Goal: Task Accomplishment & Management: Manage account settings

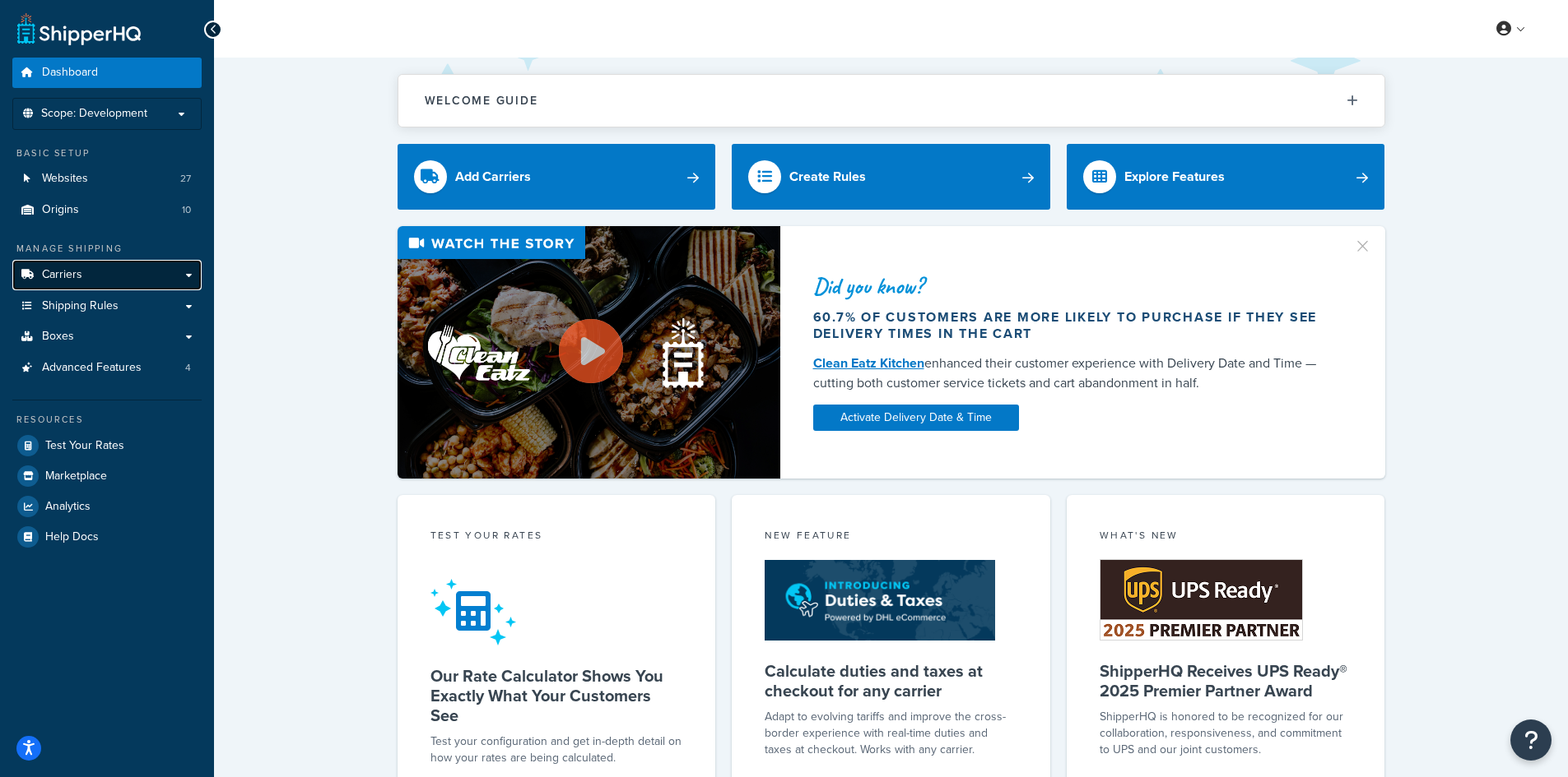
click at [93, 269] on link "Carriers" at bounding box center [107, 274] width 189 height 31
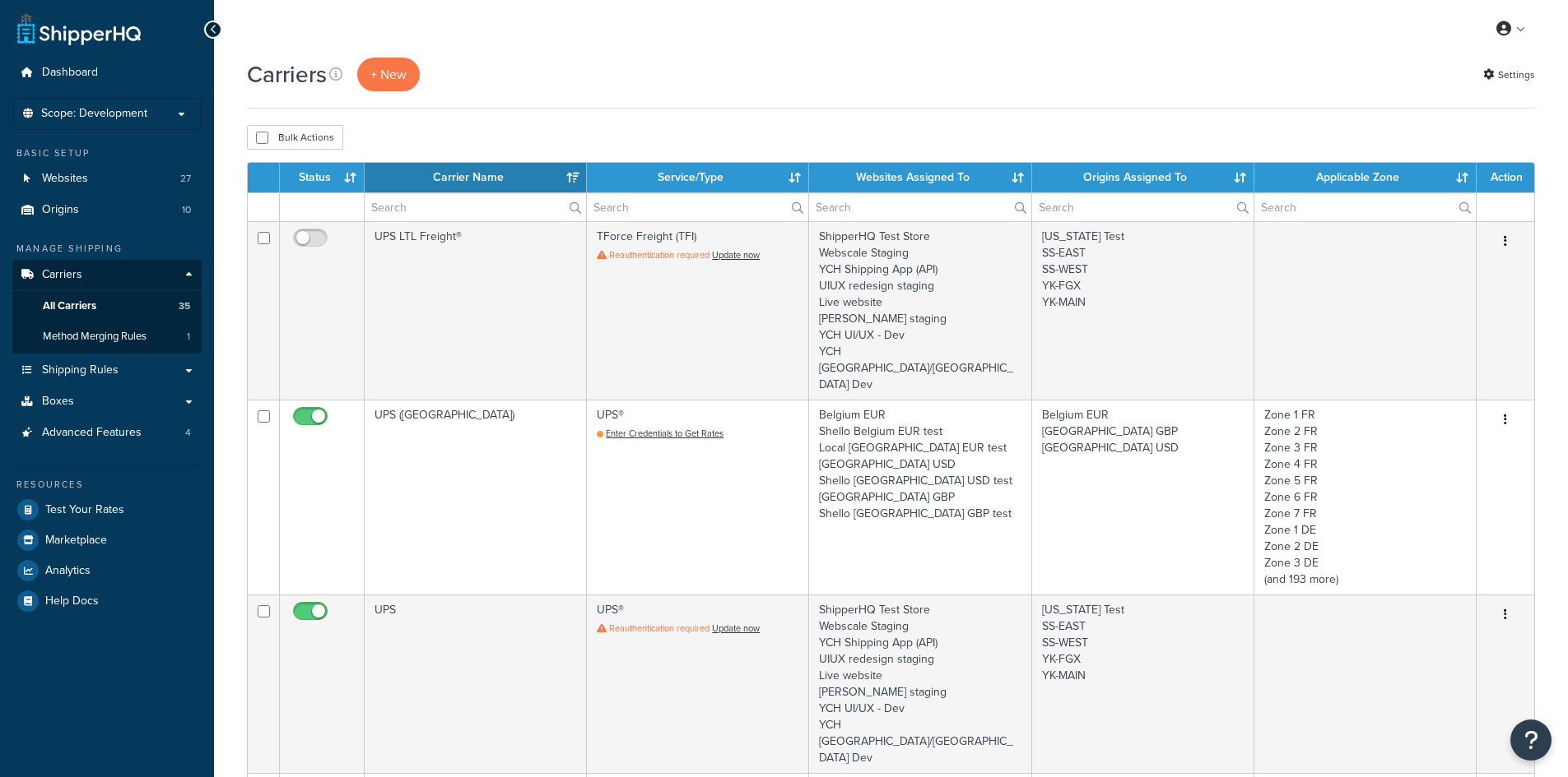
select select "15"
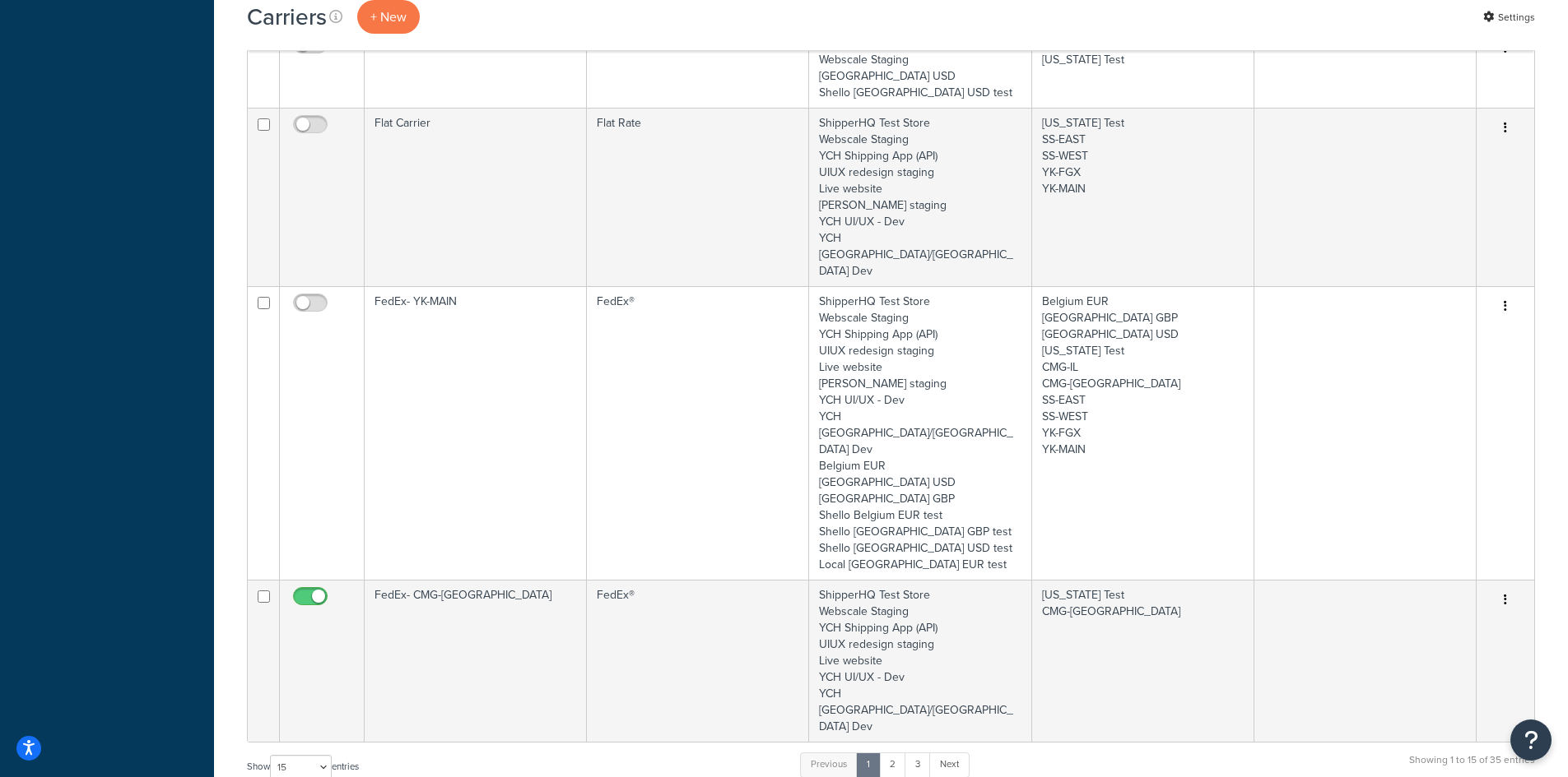
scroll to position [2219, 0]
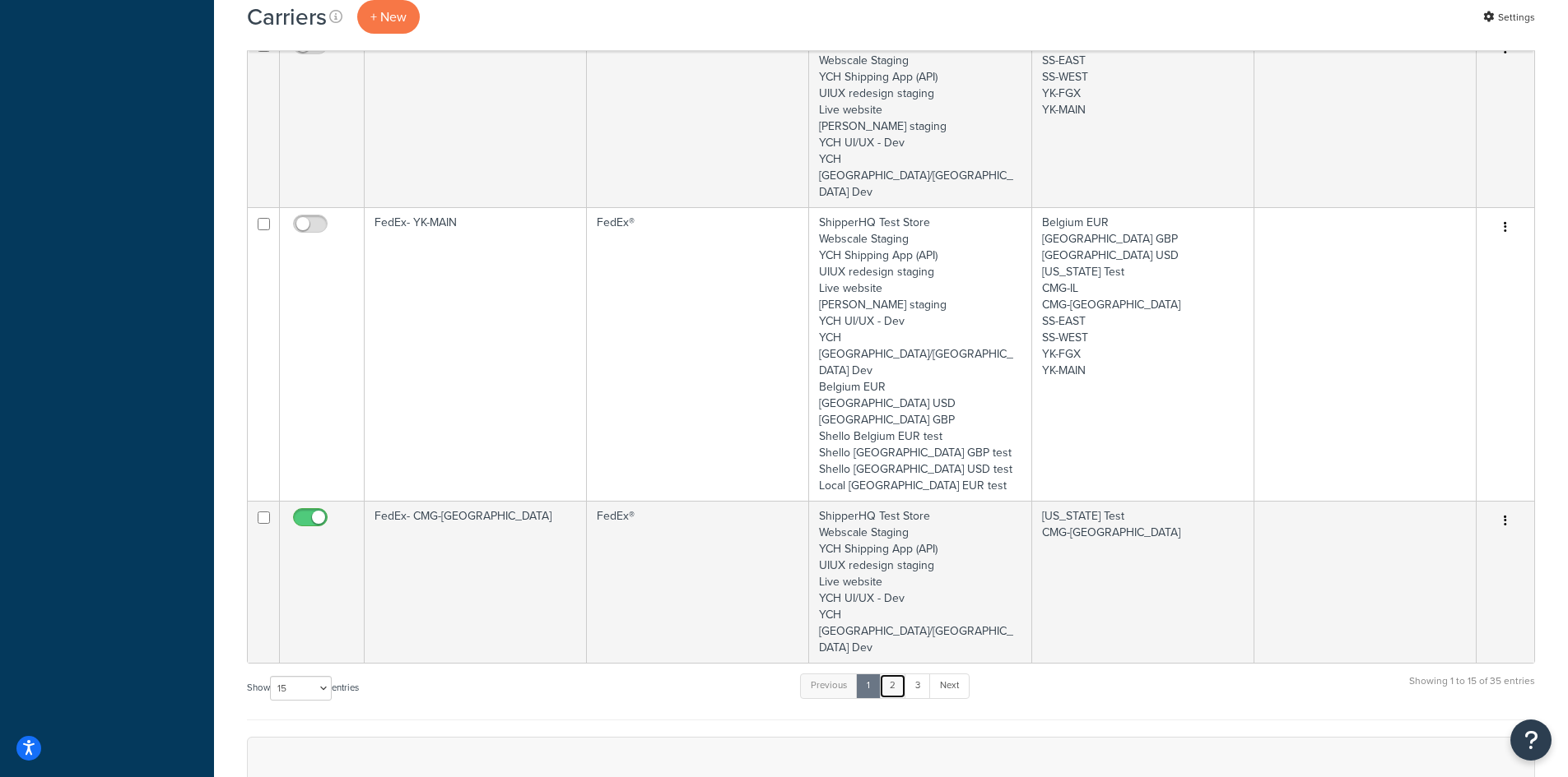
click at [893, 674] on link "2" at bounding box center [892, 686] width 27 height 25
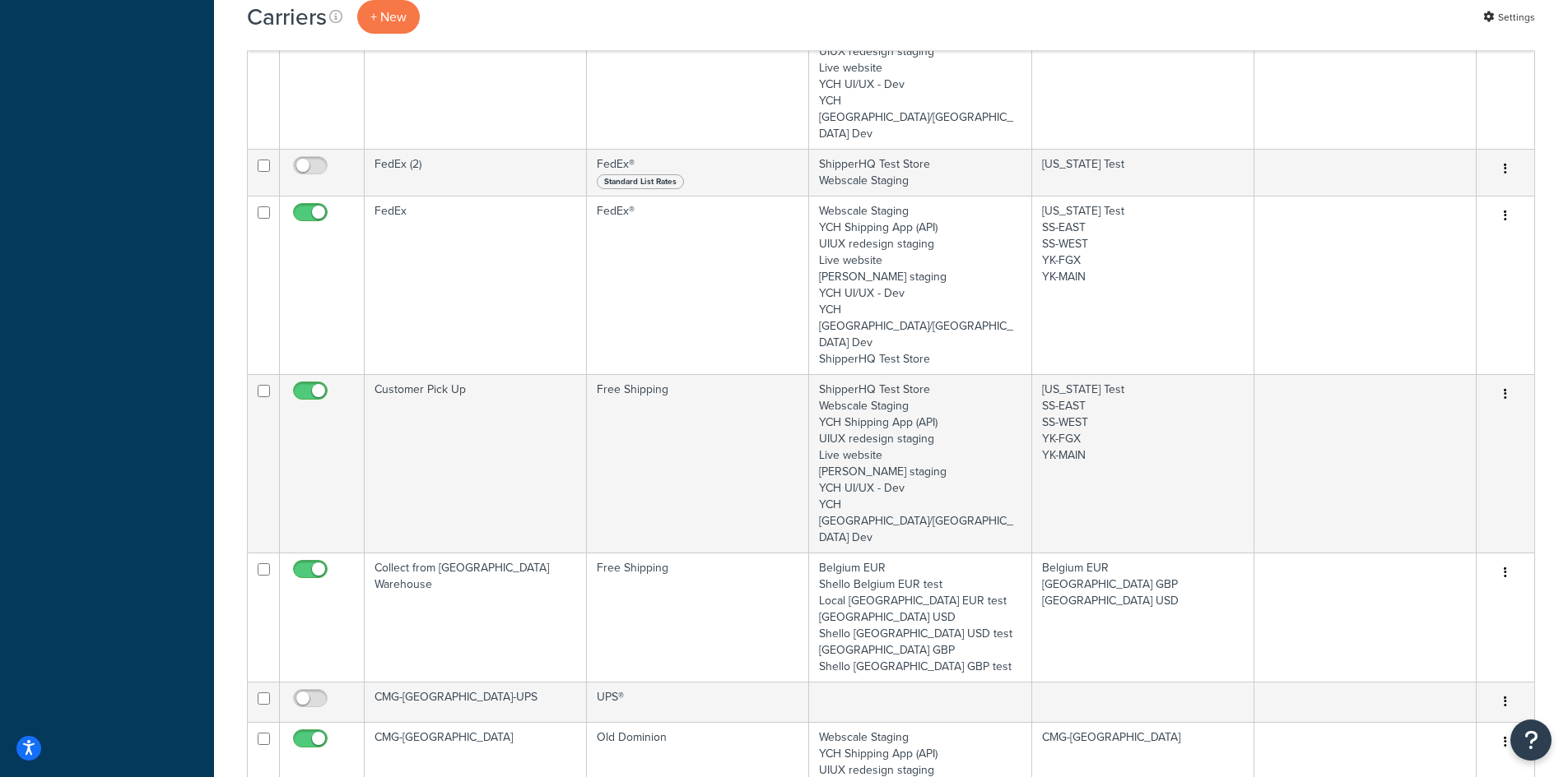
scroll to position [1070, 0]
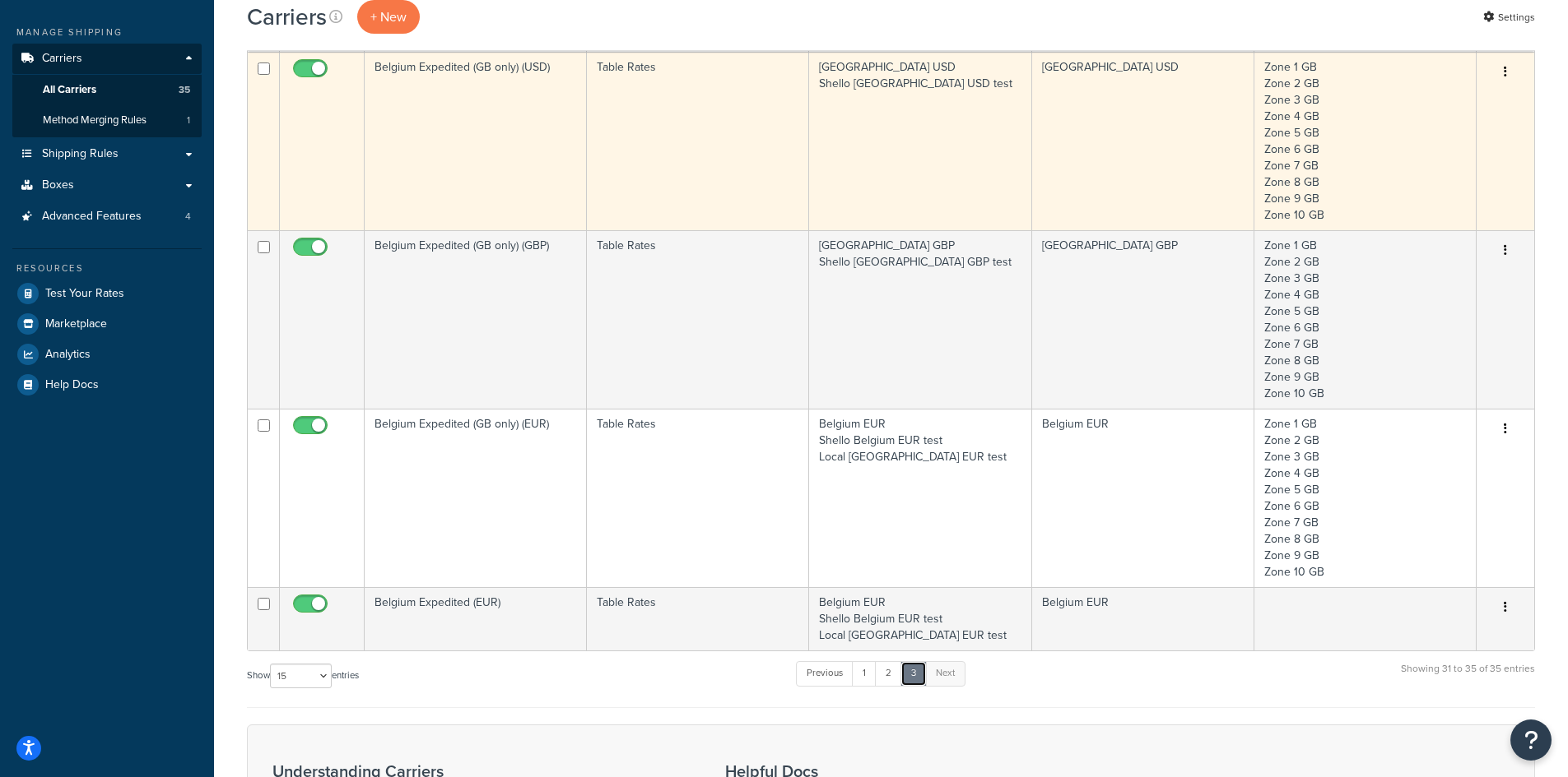
scroll to position [493, 0]
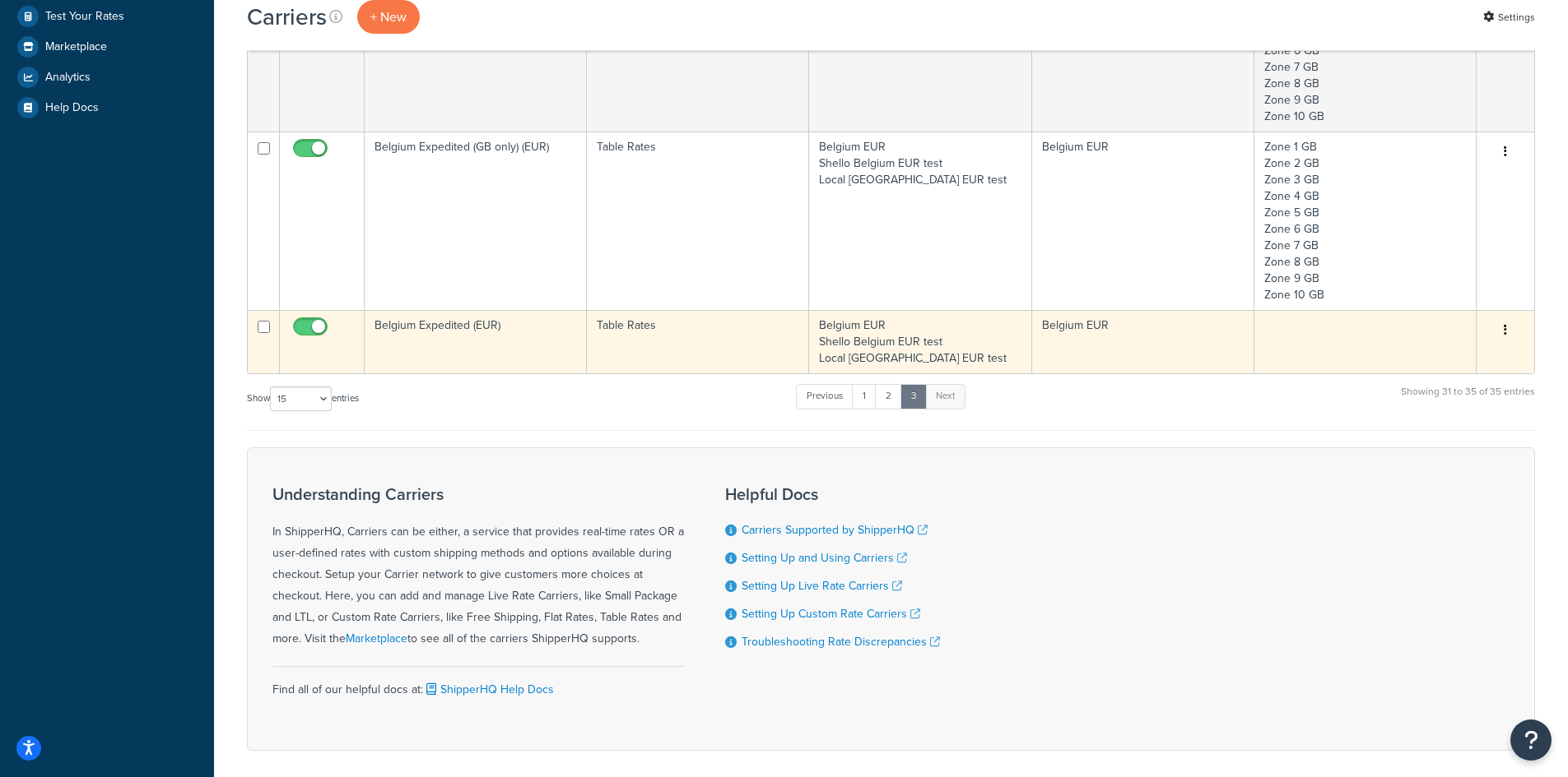
click at [962, 327] on td "Belgium EUR Shello Belgium EUR test Local Belgium EUR test" at bounding box center [920, 341] width 222 height 64
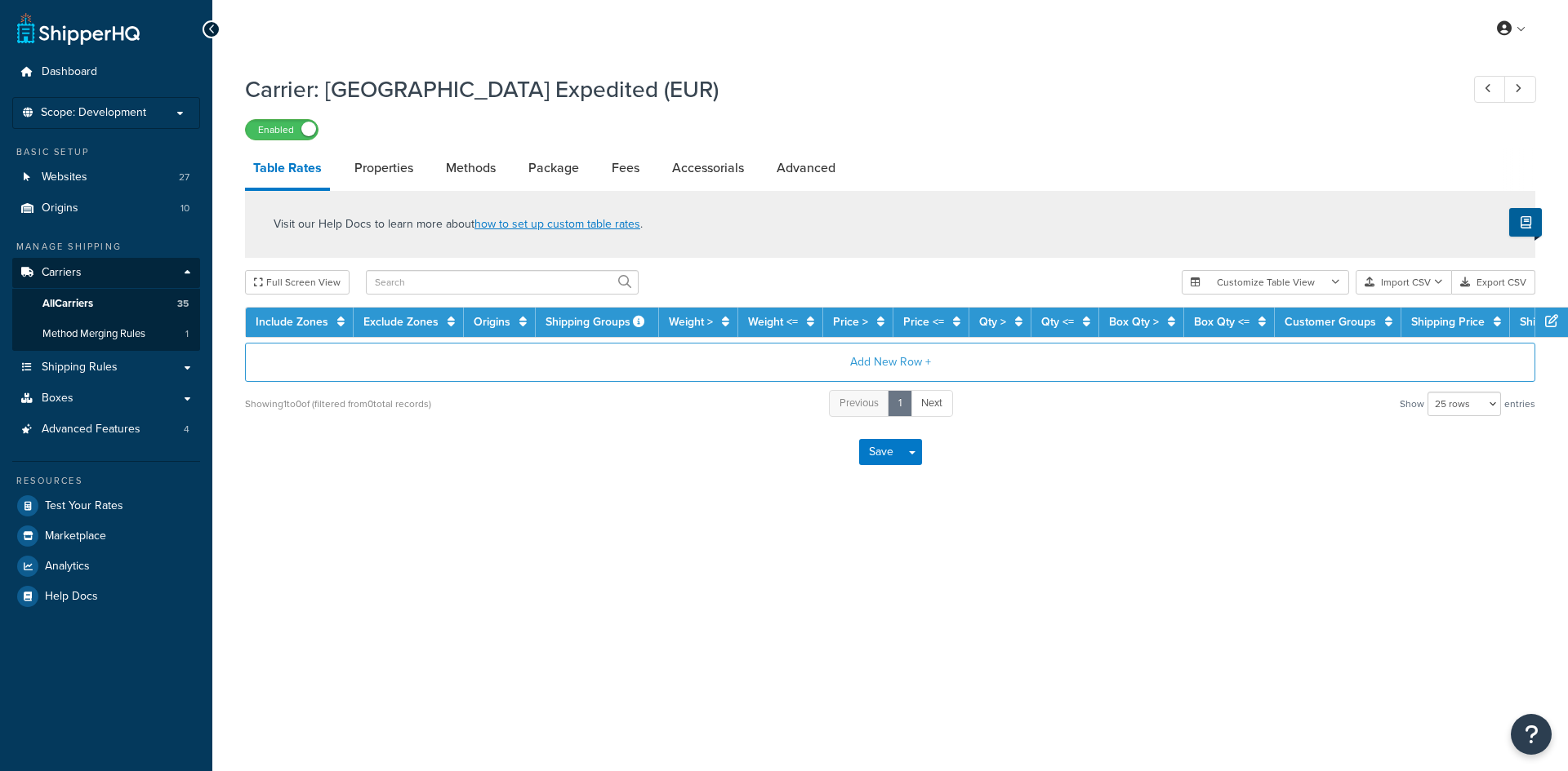
select select "25"
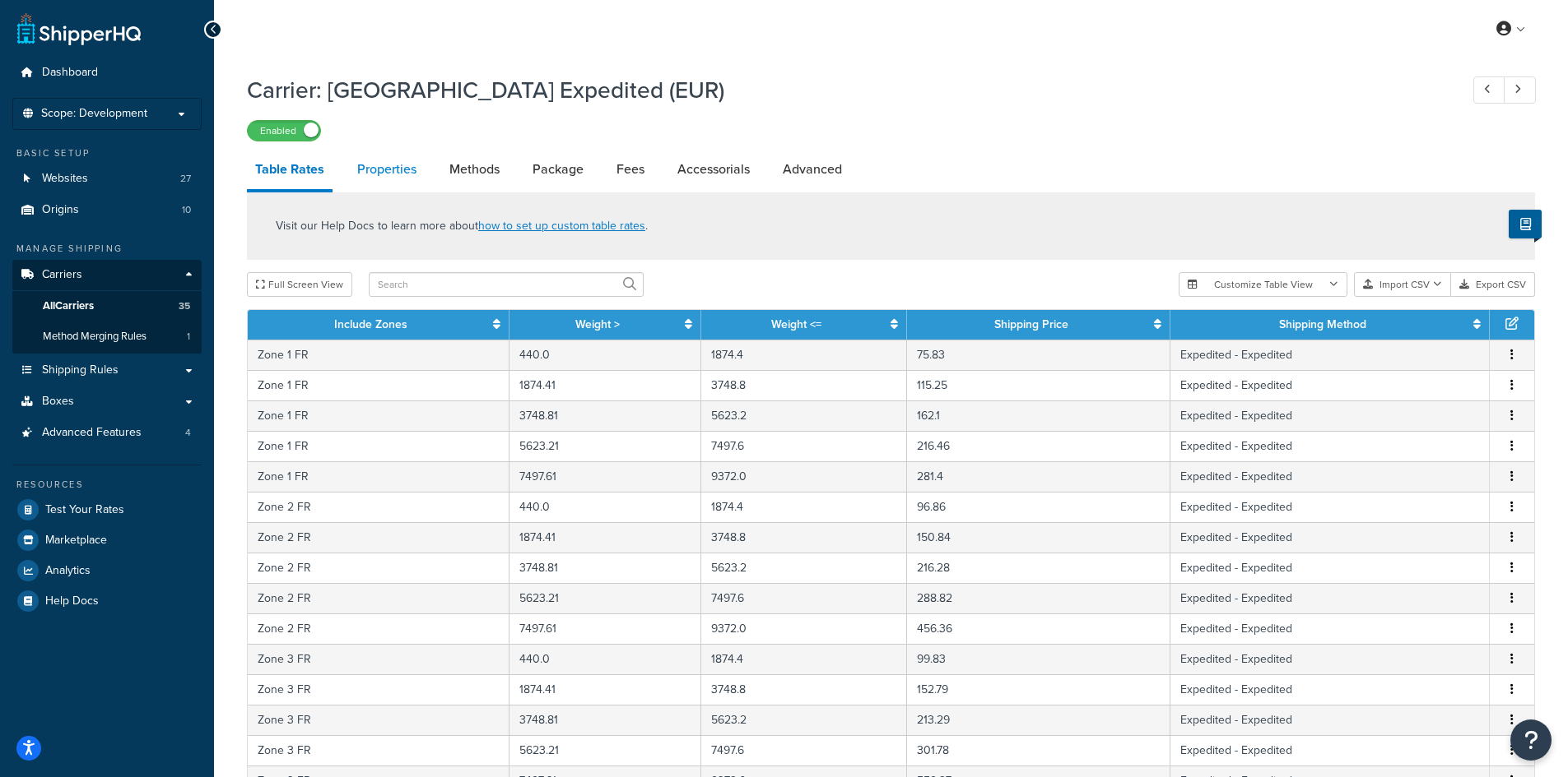
click at [394, 167] on link "Properties" at bounding box center [387, 169] width 76 height 40
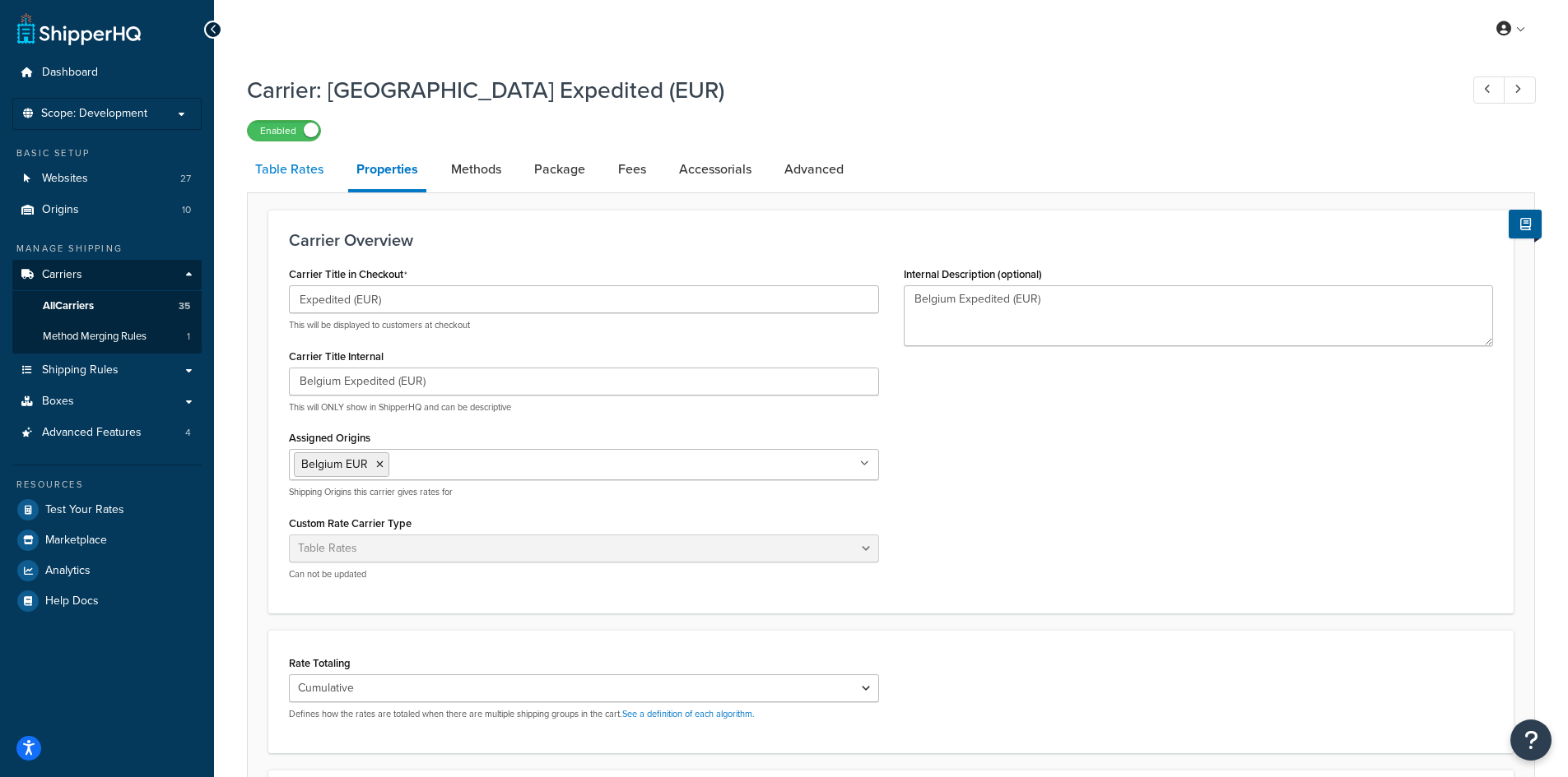
click at [295, 169] on link "Table Rates" at bounding box center [289, 169] width 84 height 40
select select "25"
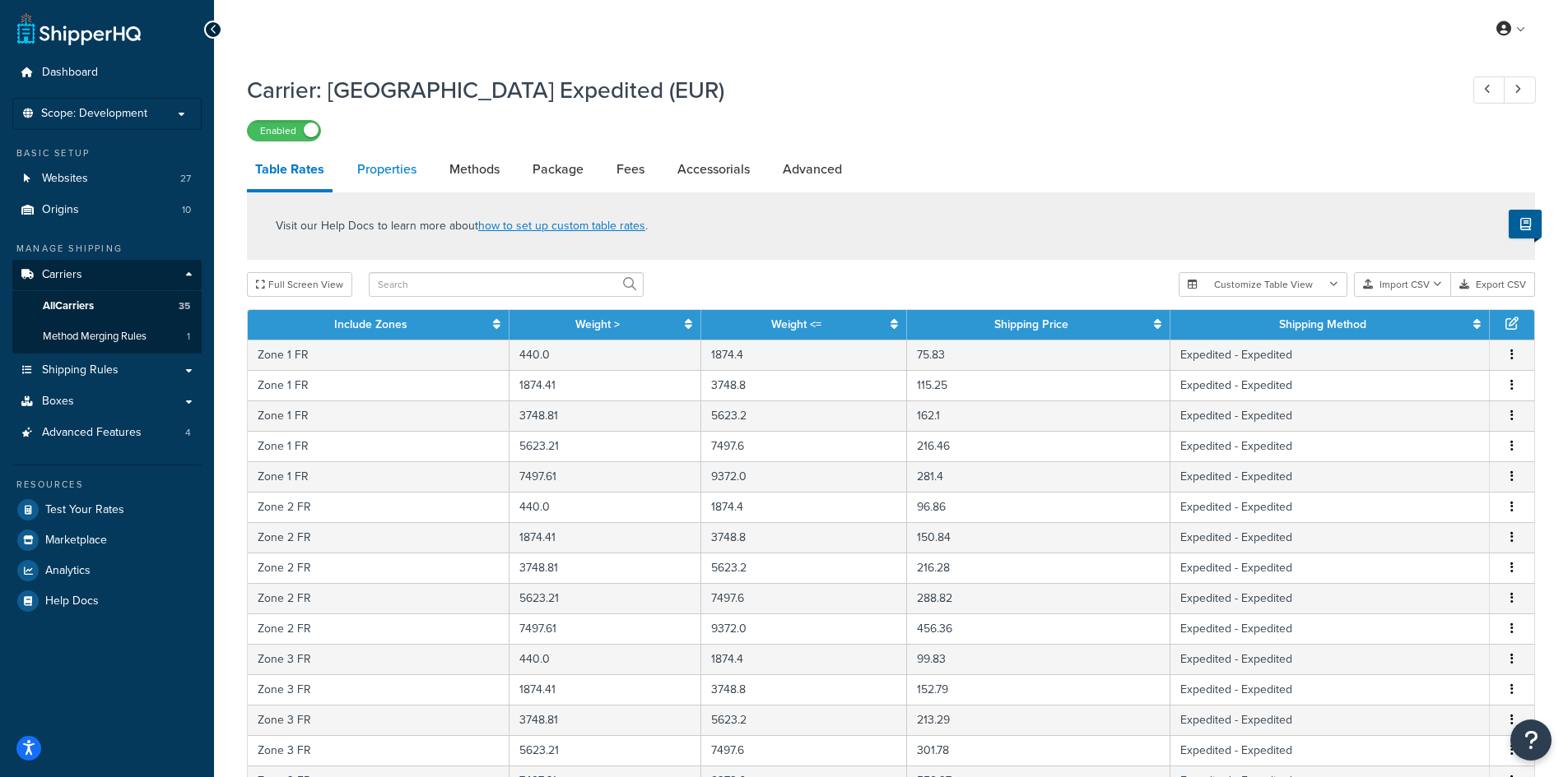
click at [385, 170] on link "Properties" at bounding box center [387, 169] width 76 height 40
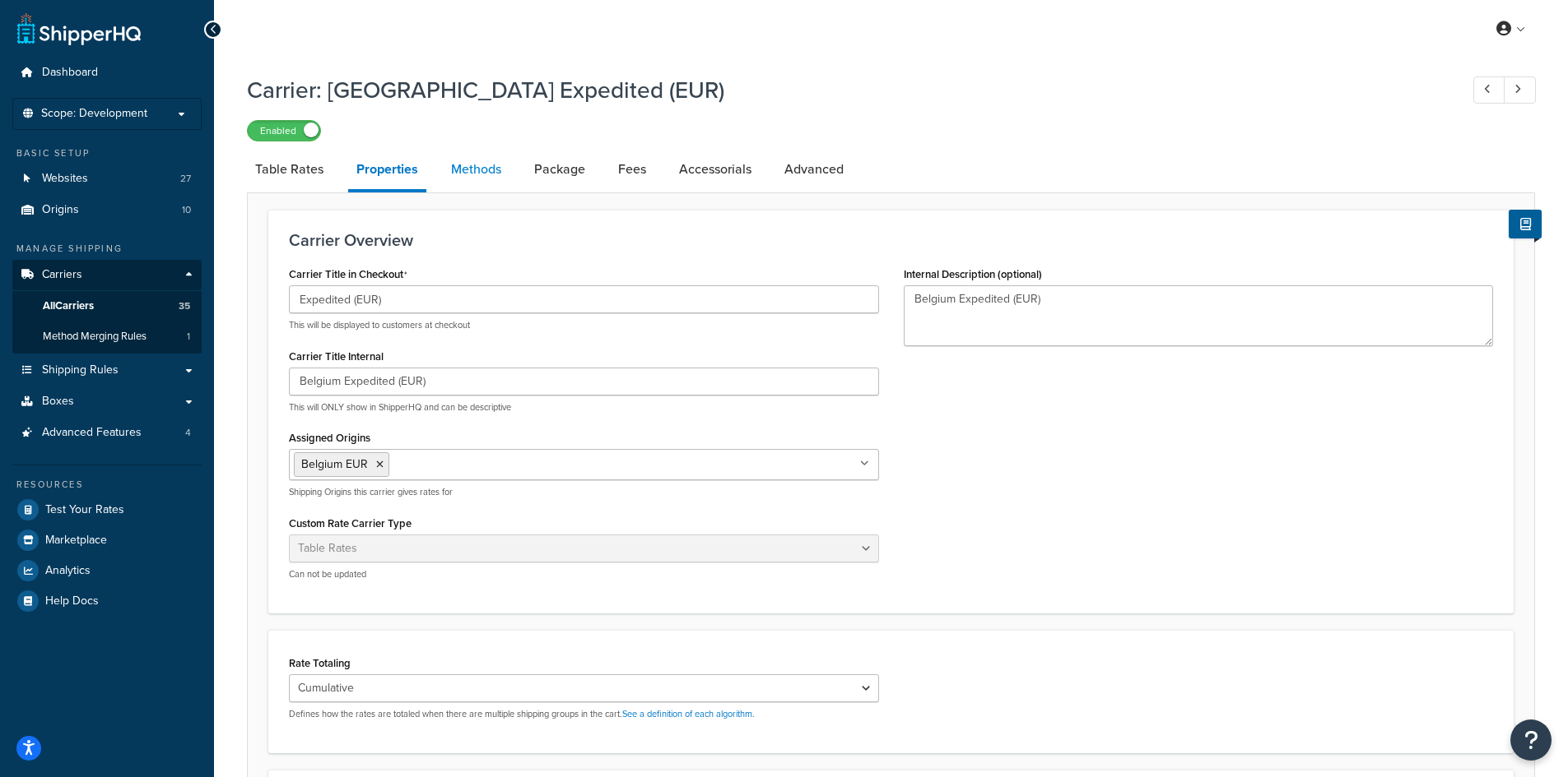
click at [486, 172] on link "Methods" at bounding box center [476, 169] width 67 height 40
select select "25"
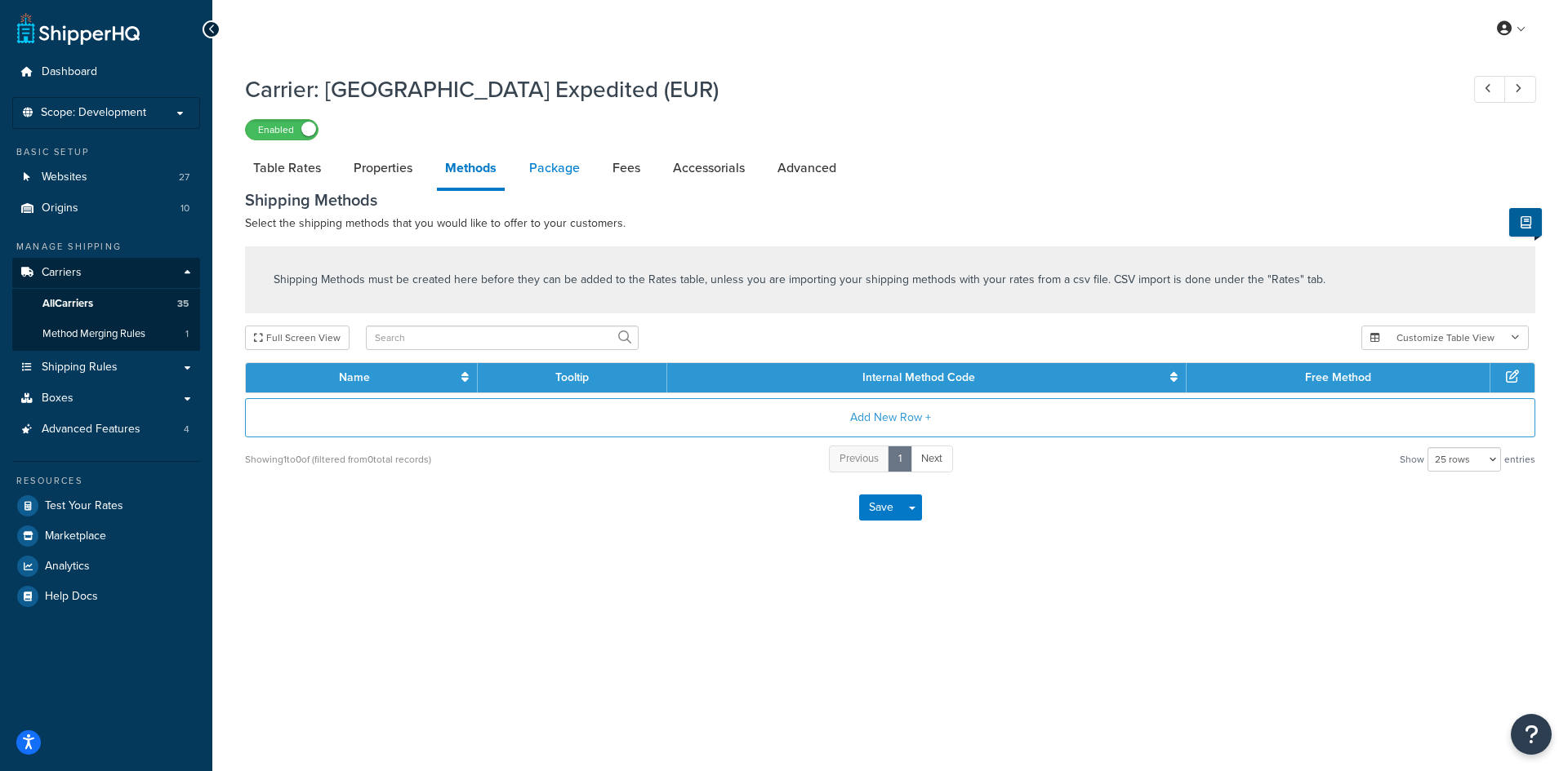
click at [543, 169] on link "Package" at bounding box center [555, 168] width 67 height 39
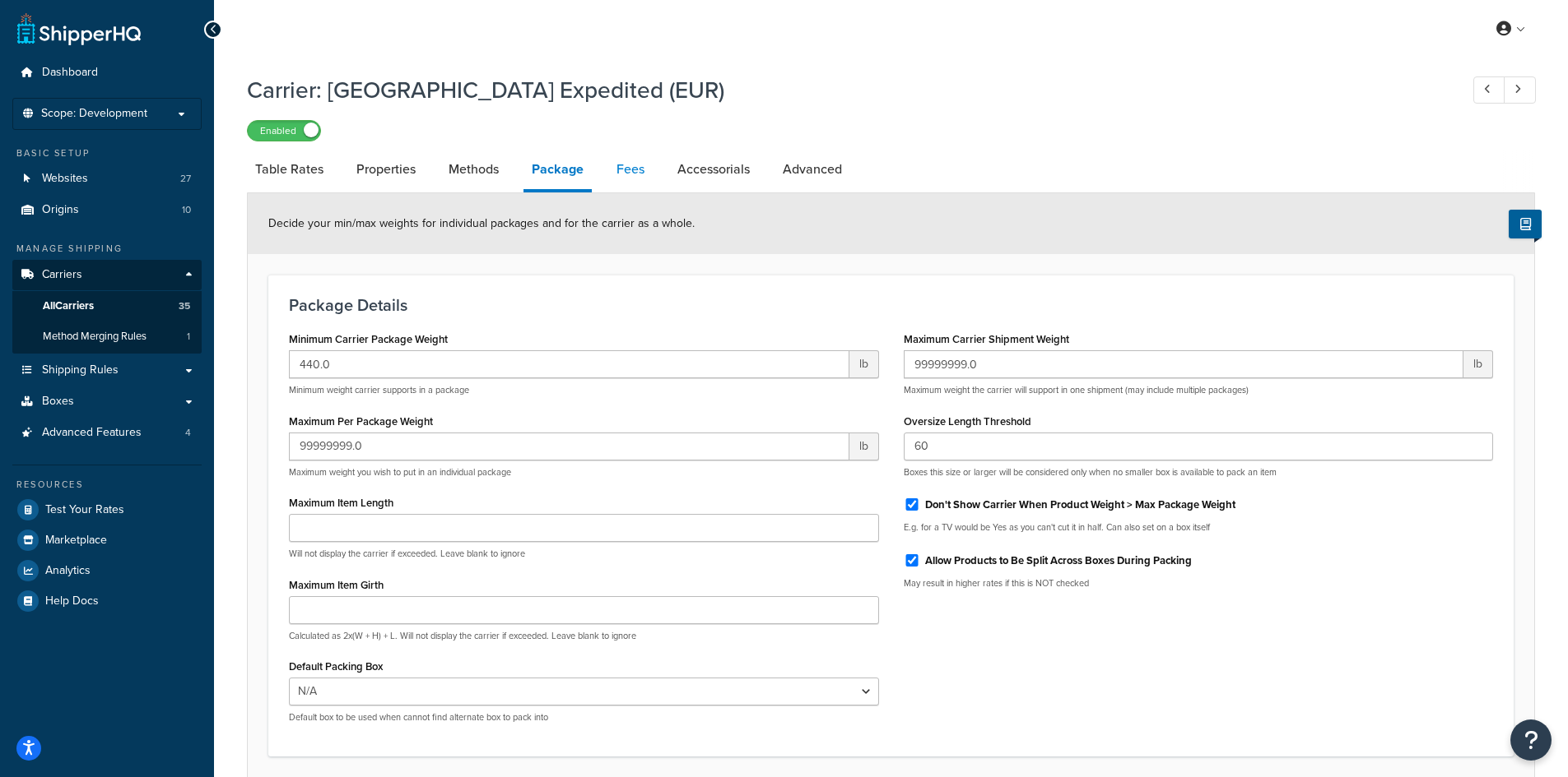
click at [622, 167] on link "Fees" at bounding box center [630, 169] width 45 height 40
select select "AFTER"
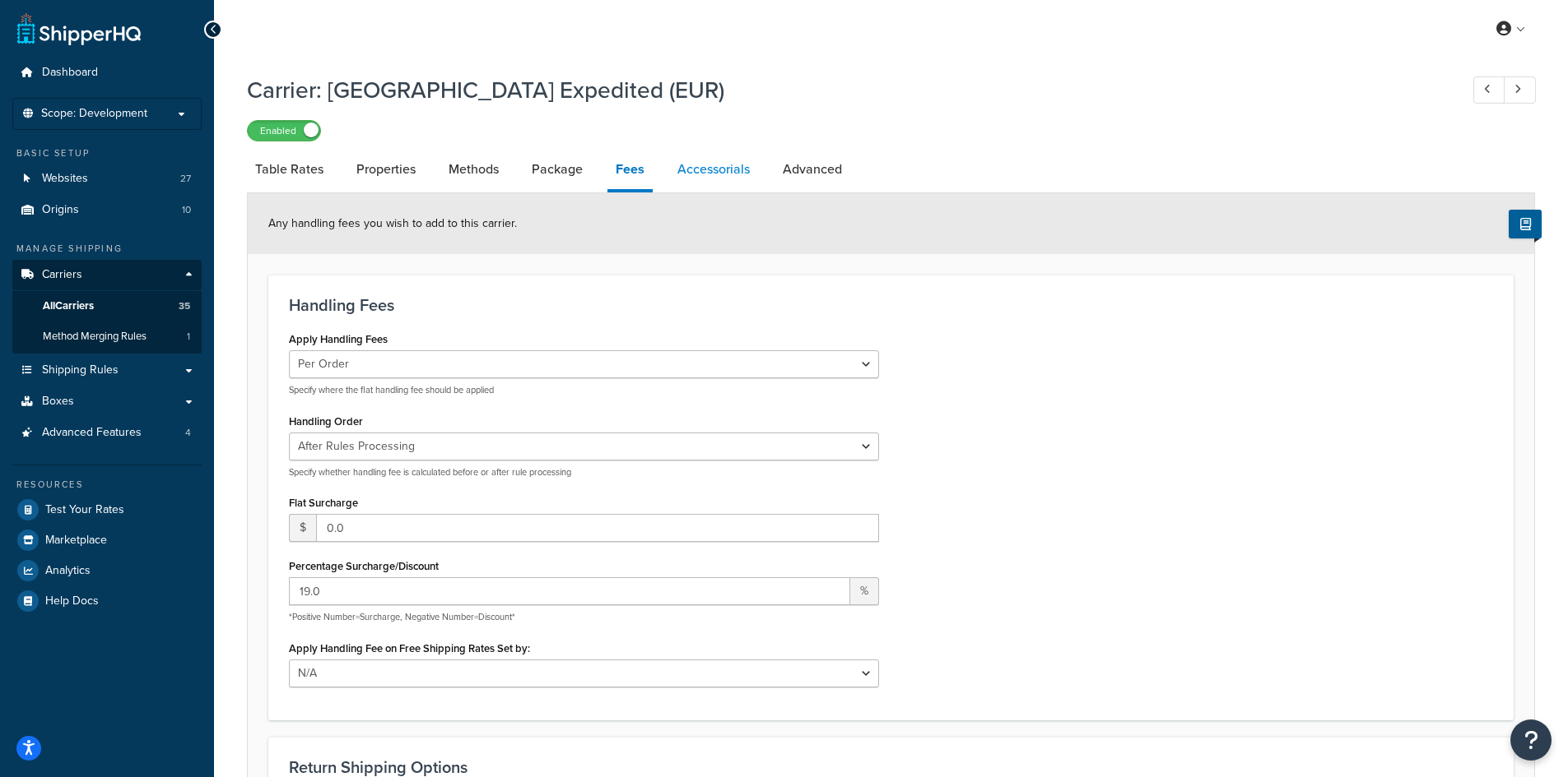
click at [703, 169] on link "Accessorials" at bounding box center [713, 169] width 88 height 40
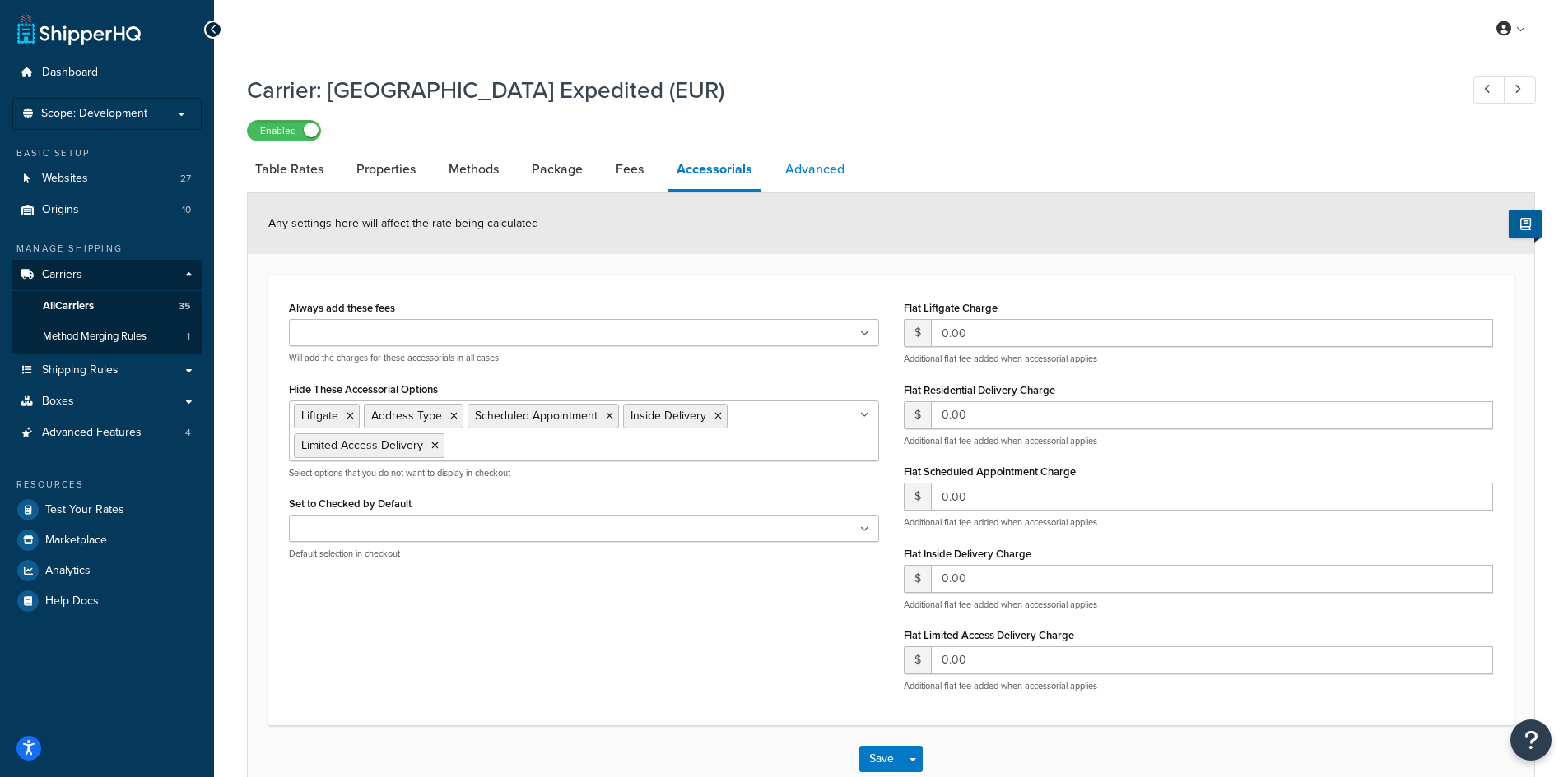
click at [777, 167] on link "Advanced" at bounding box center [815, 169] width 76 height 40
select select "false"
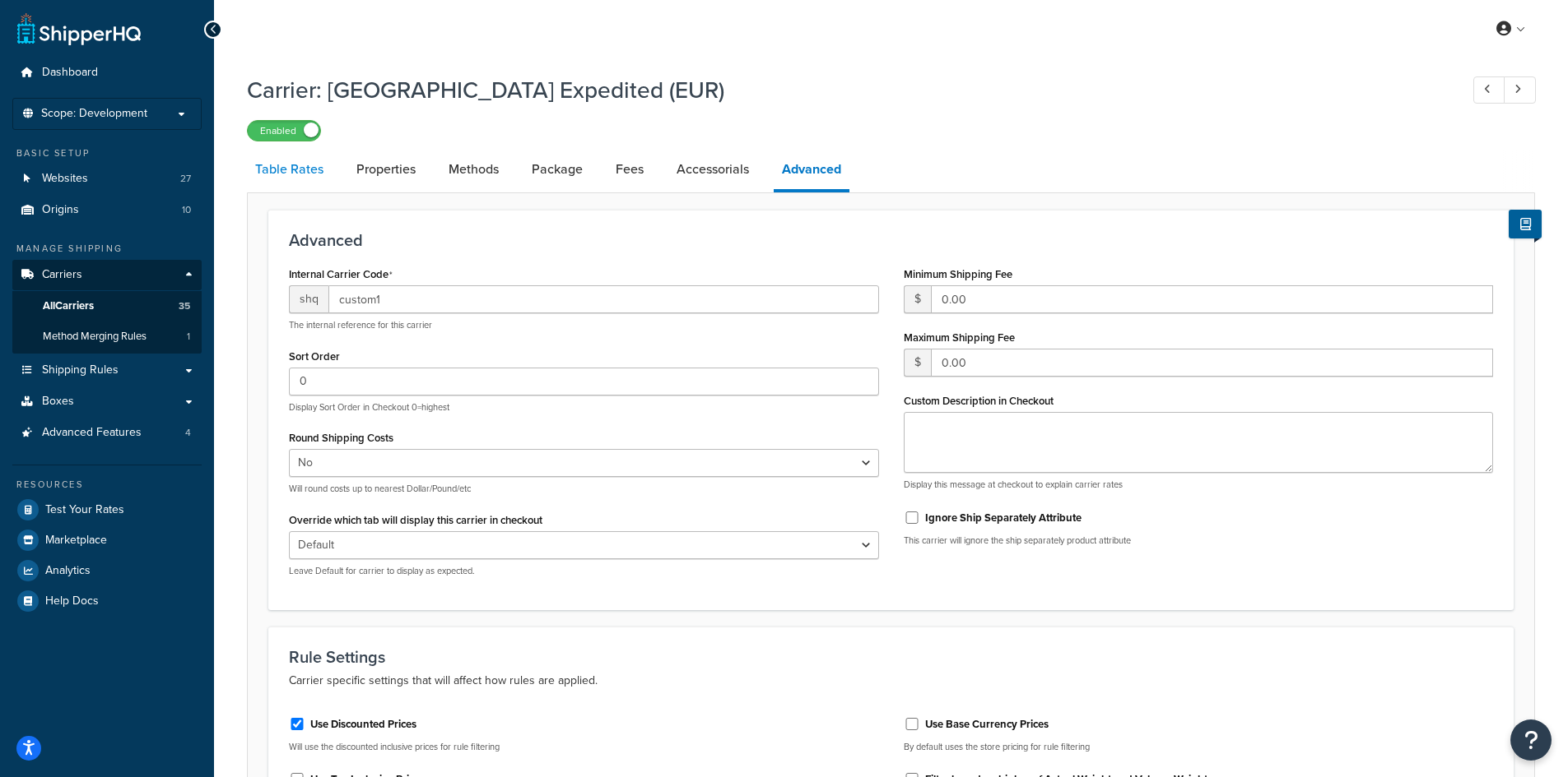
click at [299, 170] on link "Table Rates" at bounding box center [289, 169] width 84 height 40
select select "25"
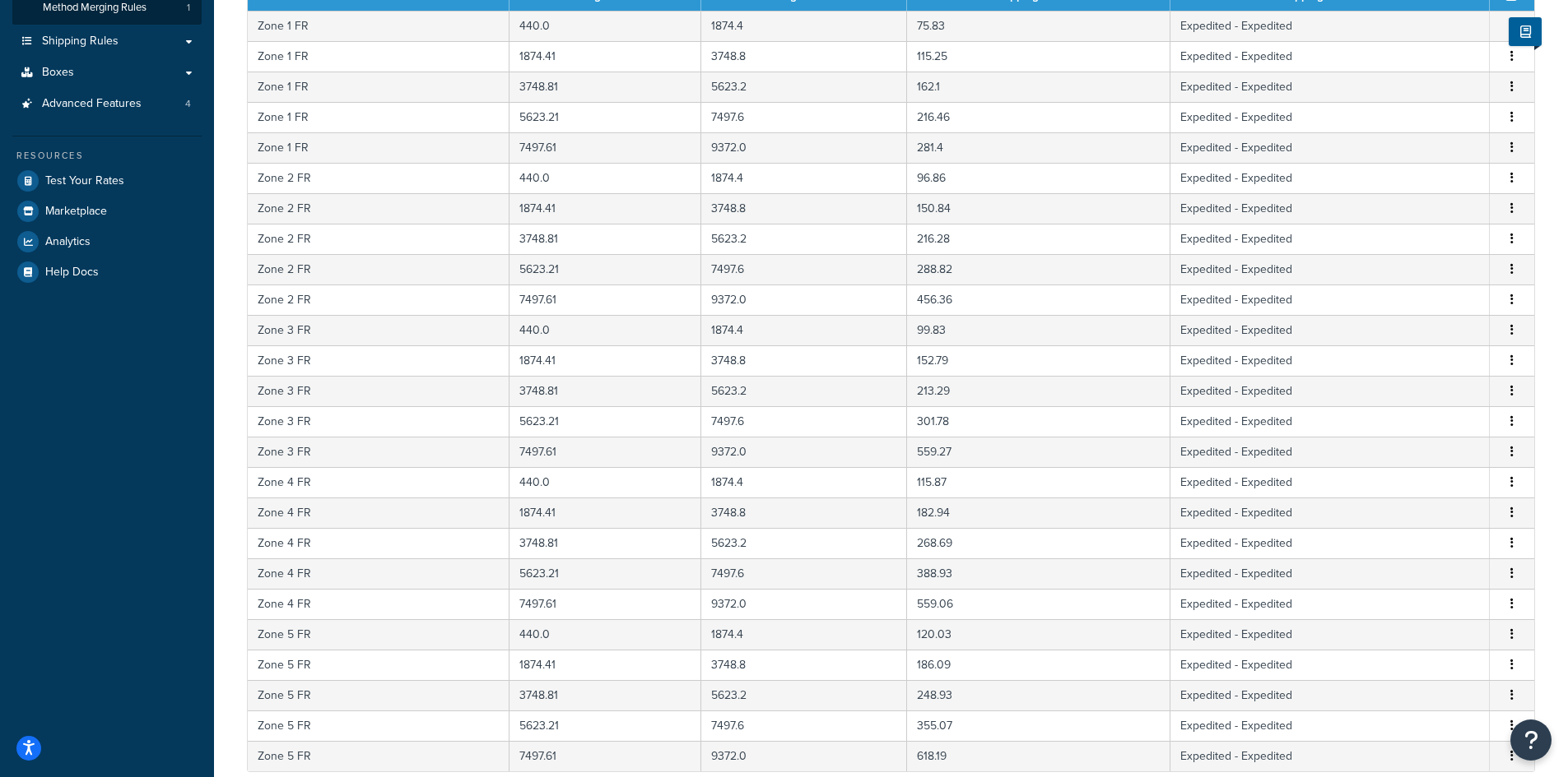
scroll to position [555, 0]
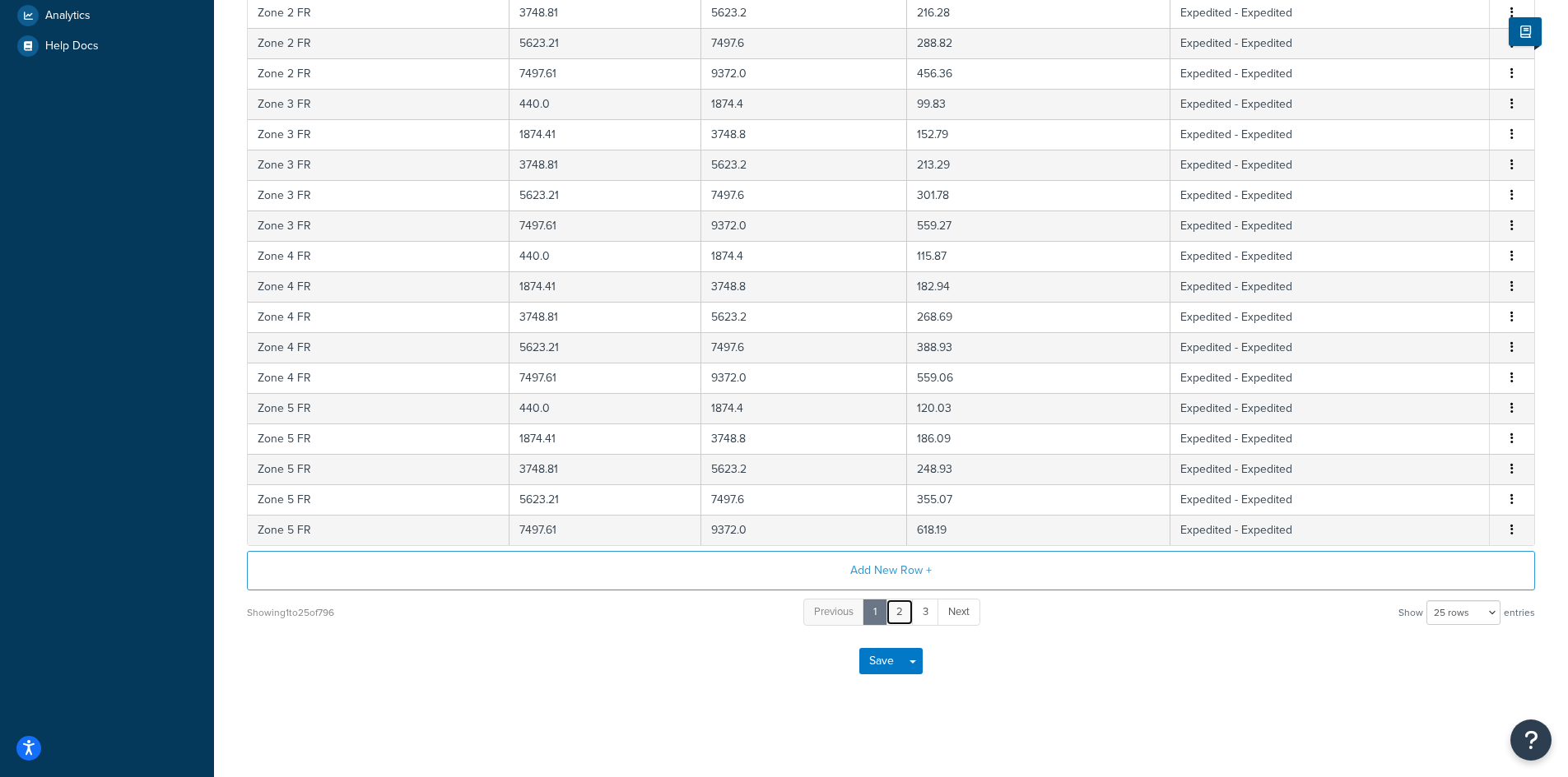
click at [892, 609] on link "2" at bounding box center [900, 612] width 28 height 27
click at [920, 613] on link "3" at bounding box center [912, 612] width 27 height 27
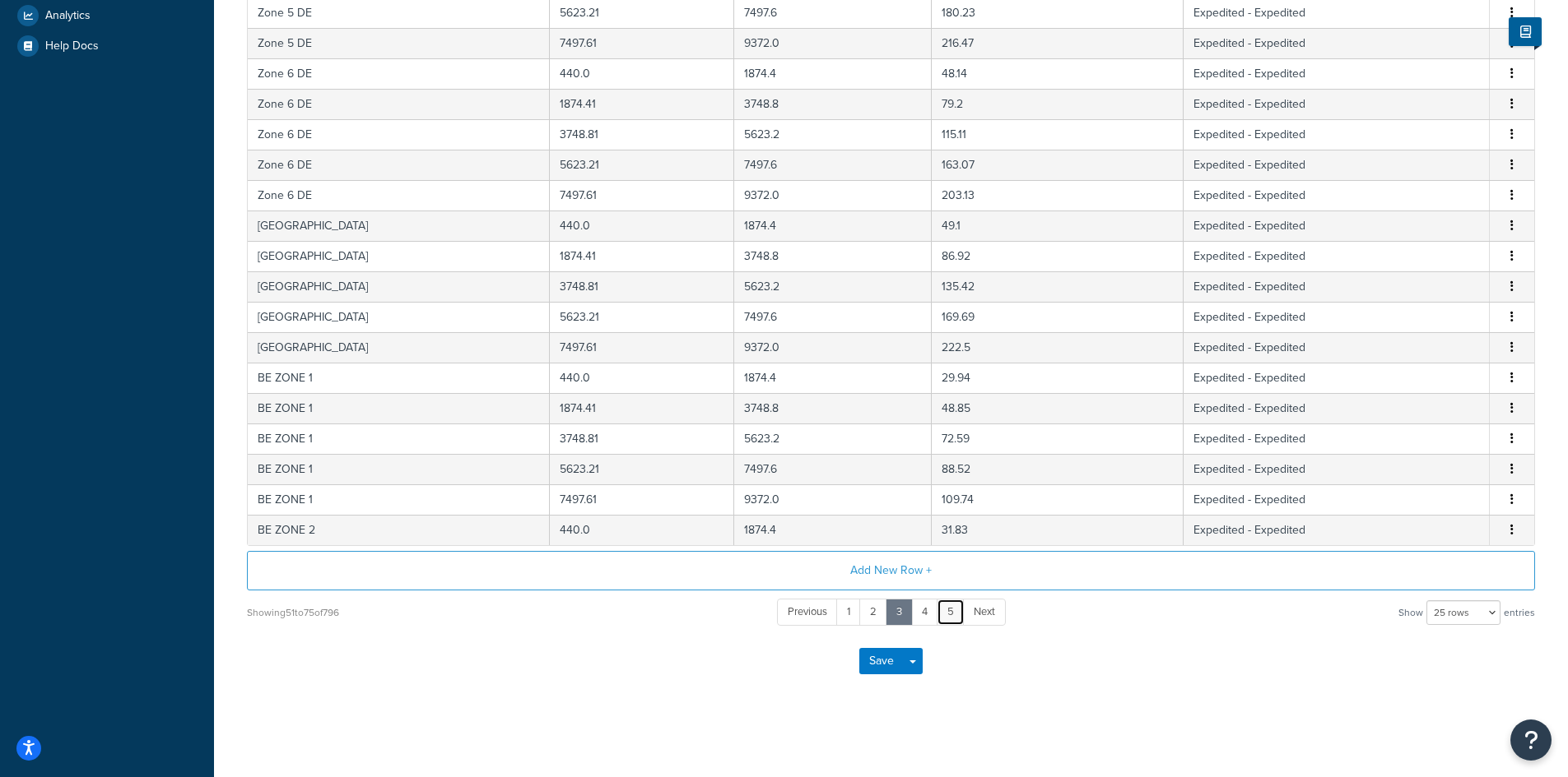
click at [937, 613] on link "5" at bounding box center [950, 612] width 28 height 27
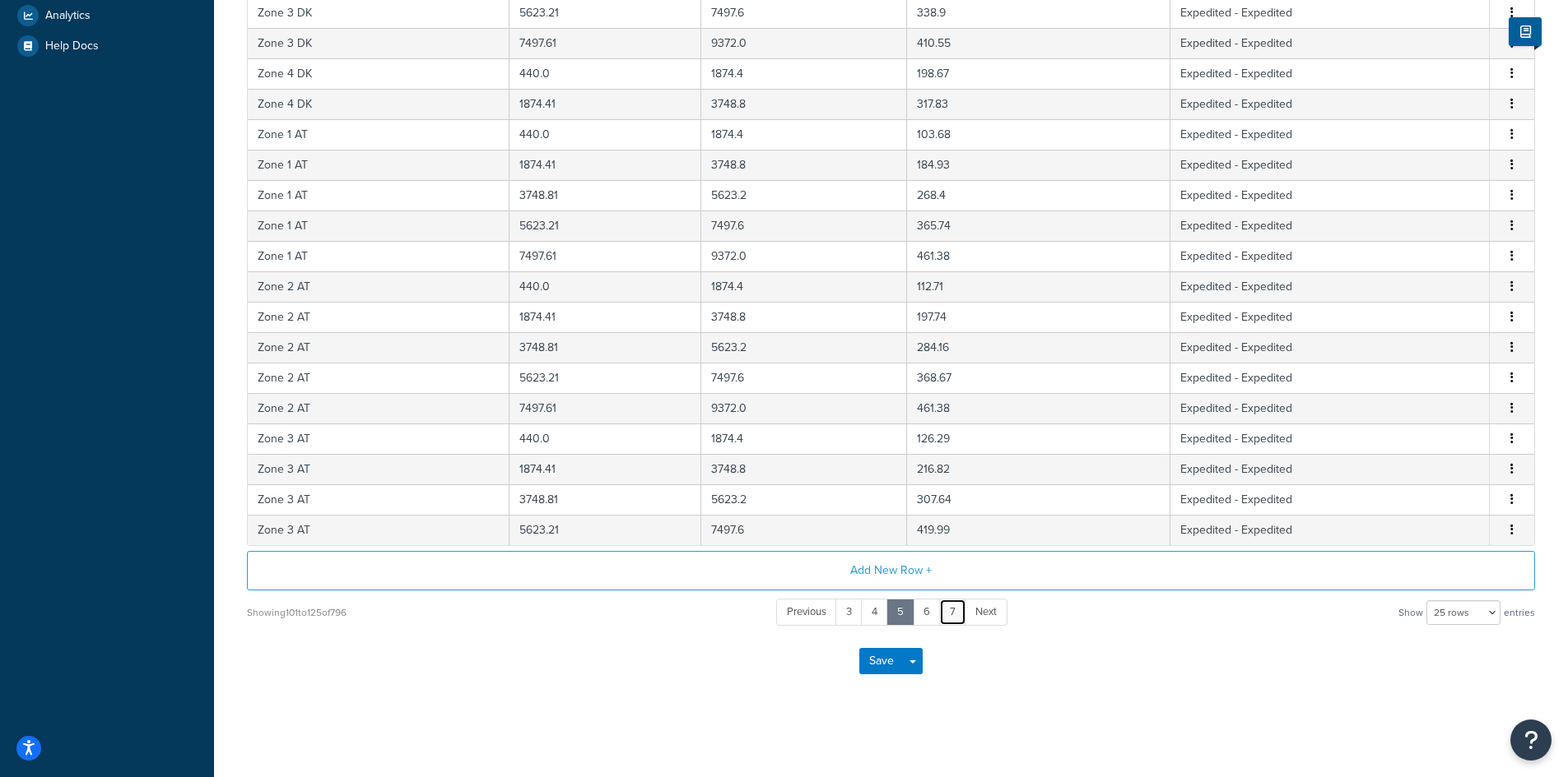
click at [952, 615] on link "7" at bounding box center [952, 612] width 27 height 27
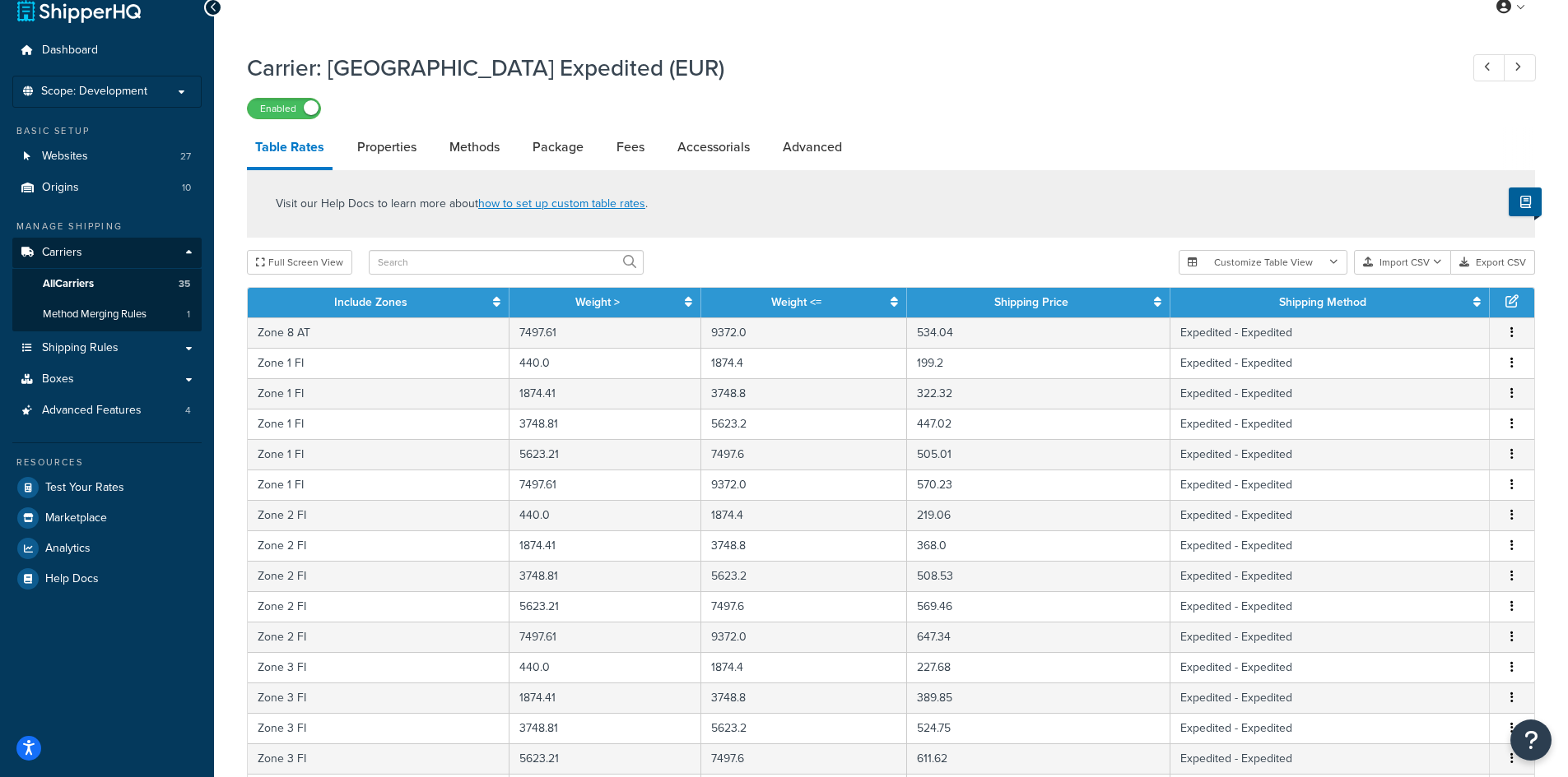
scroll to position [0, 0]
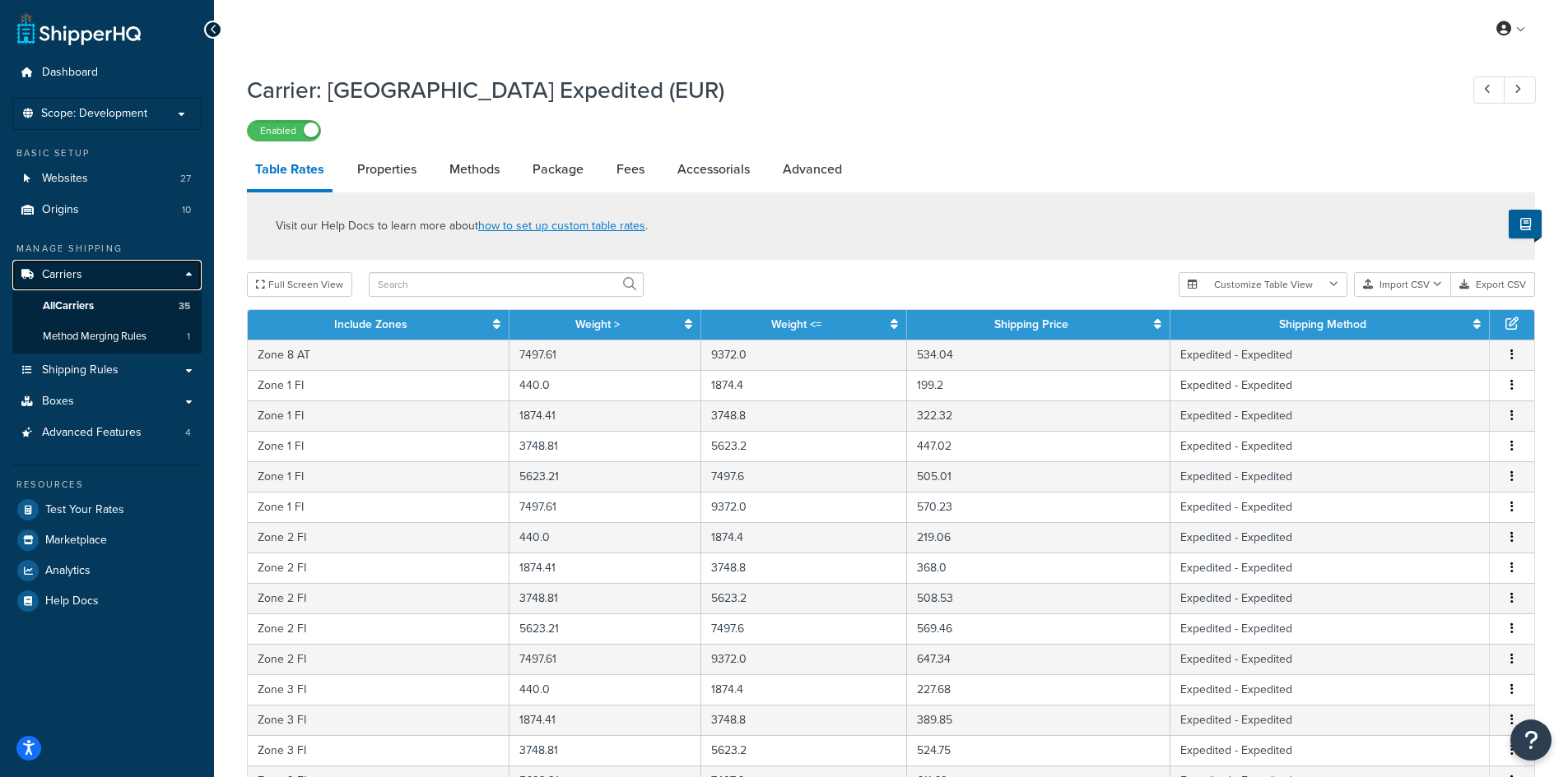
click at [66, 264] on link "Carriers" at bounding box center [107, 274] width 189 height 31
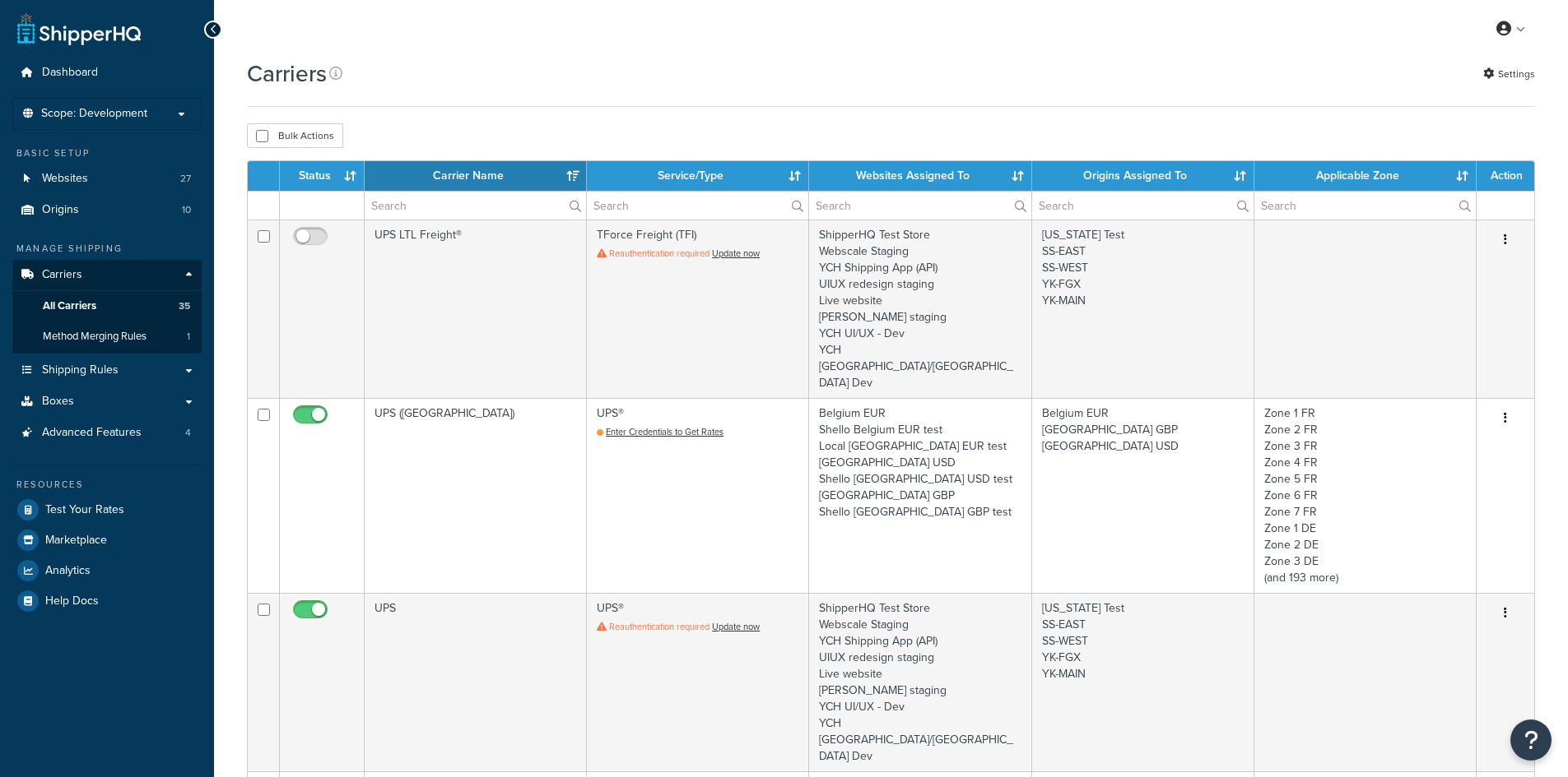
select select "15"
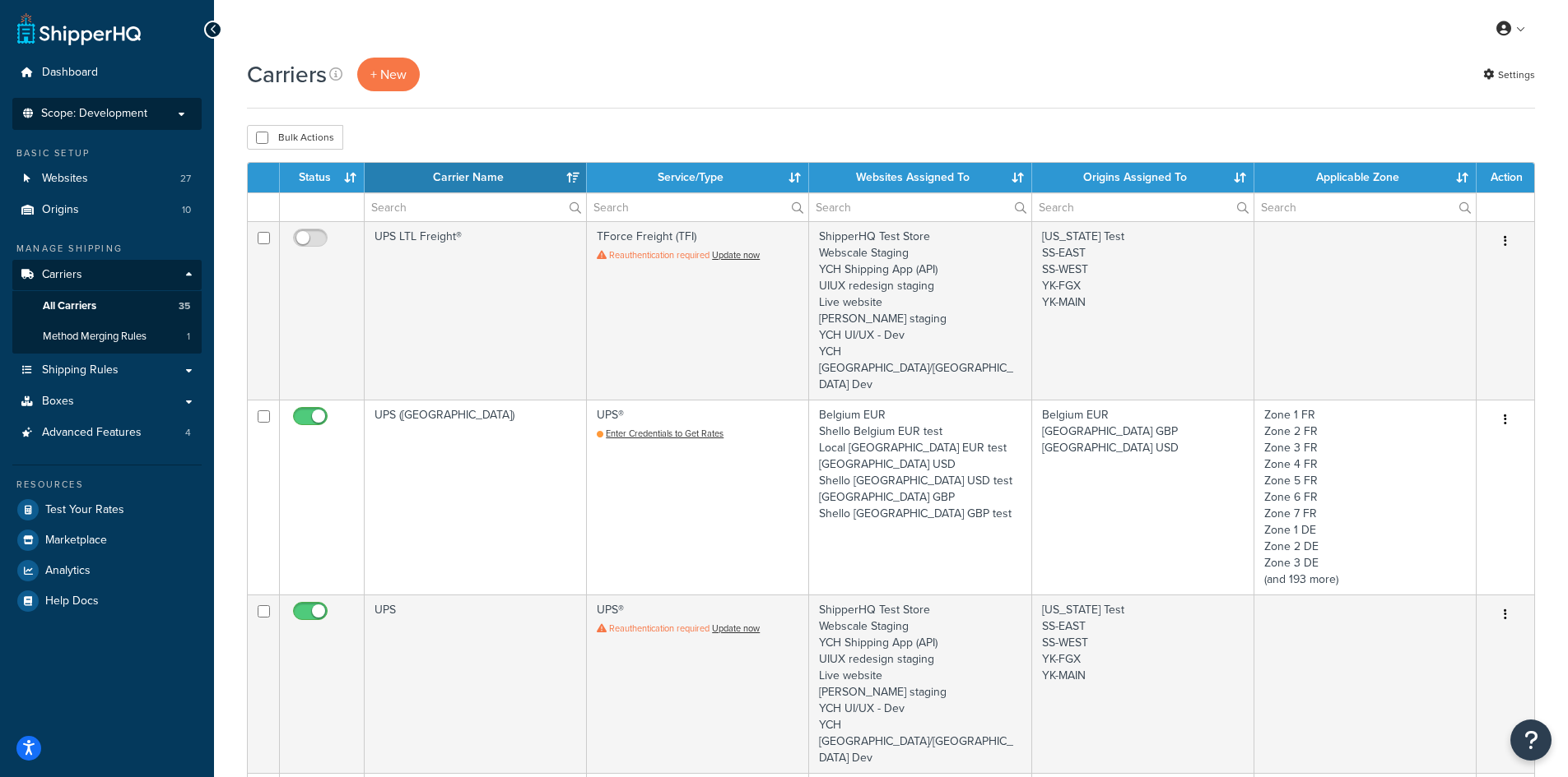
click at [139, 118] on span "Scope: Development" at bounding box center [94, 113] width 106 height 14
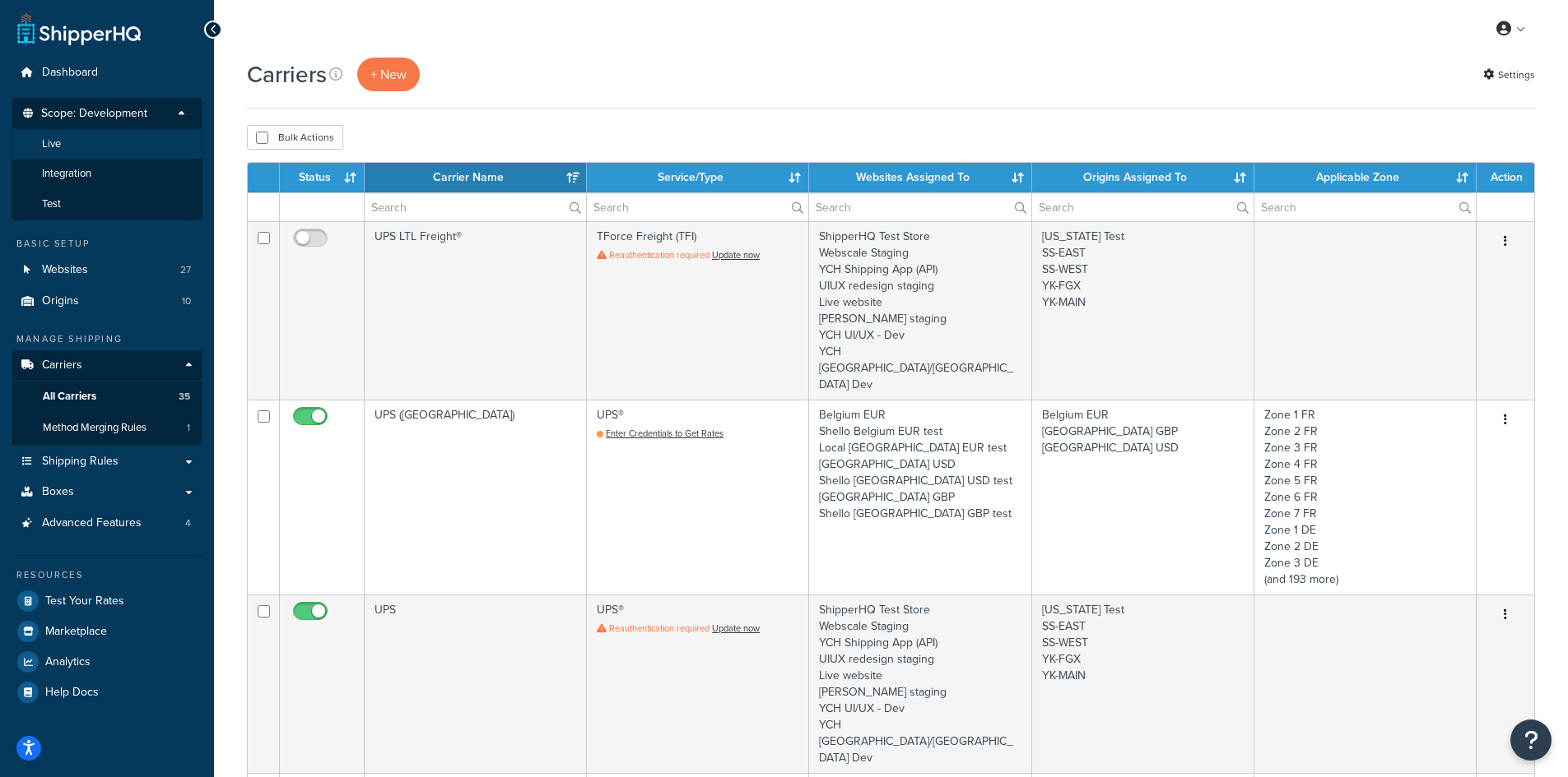
click at [92, 153] on li "Live" at bounding box center [107, 144] width 191 height 31
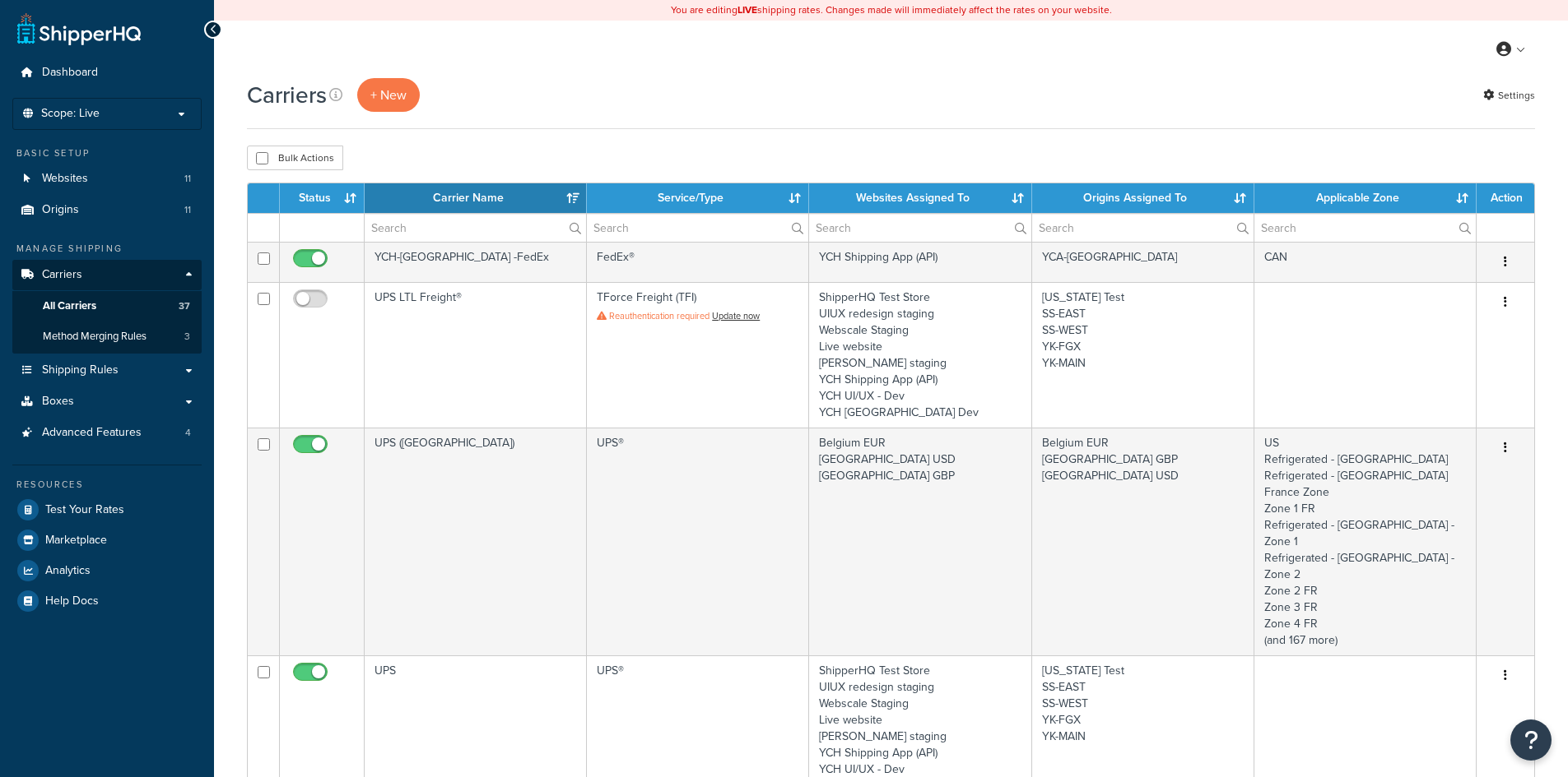
select select "15"
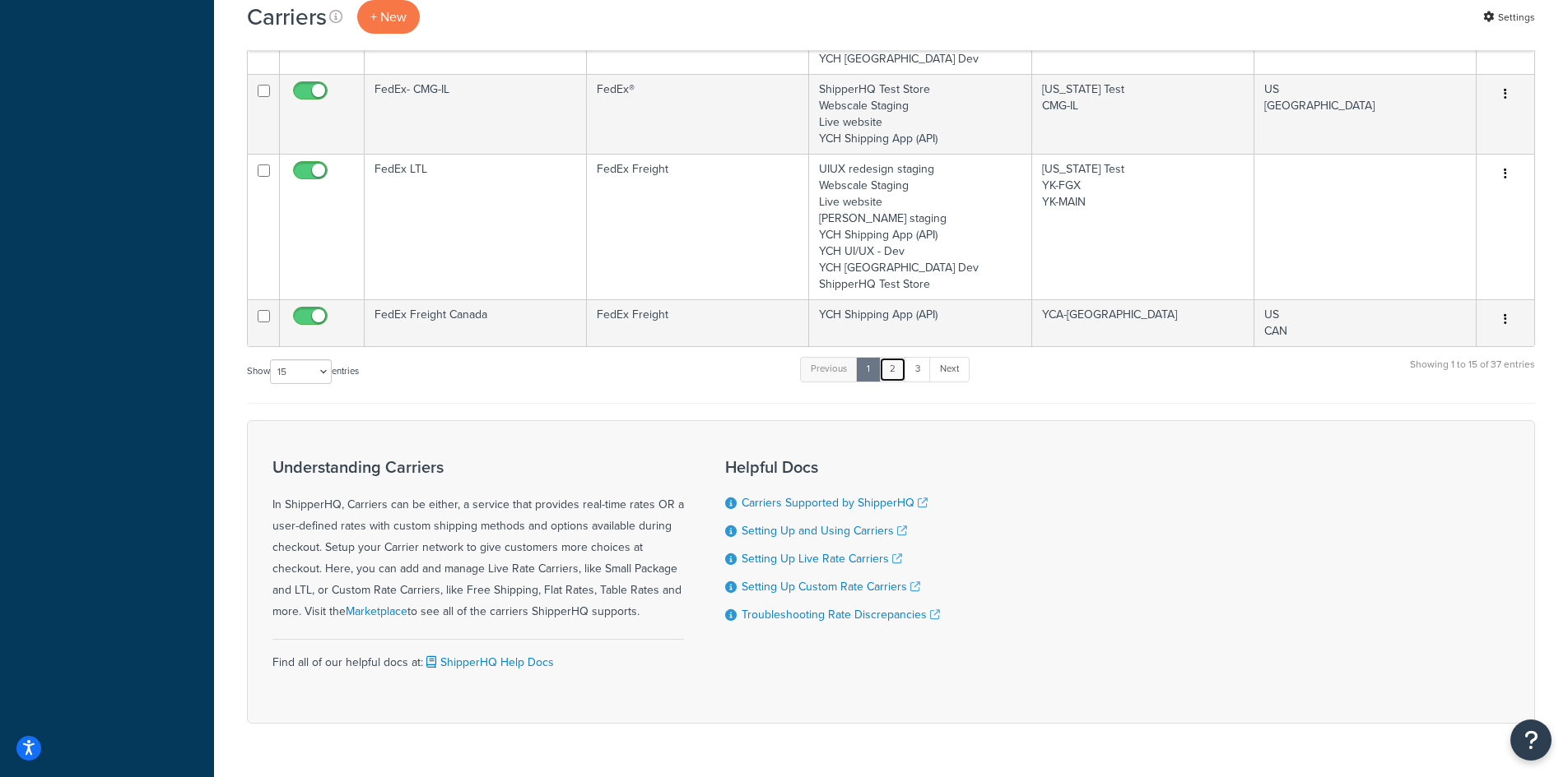
click at [892, 357] on link "2" at bounding box center [892, 369] width 27 height 25
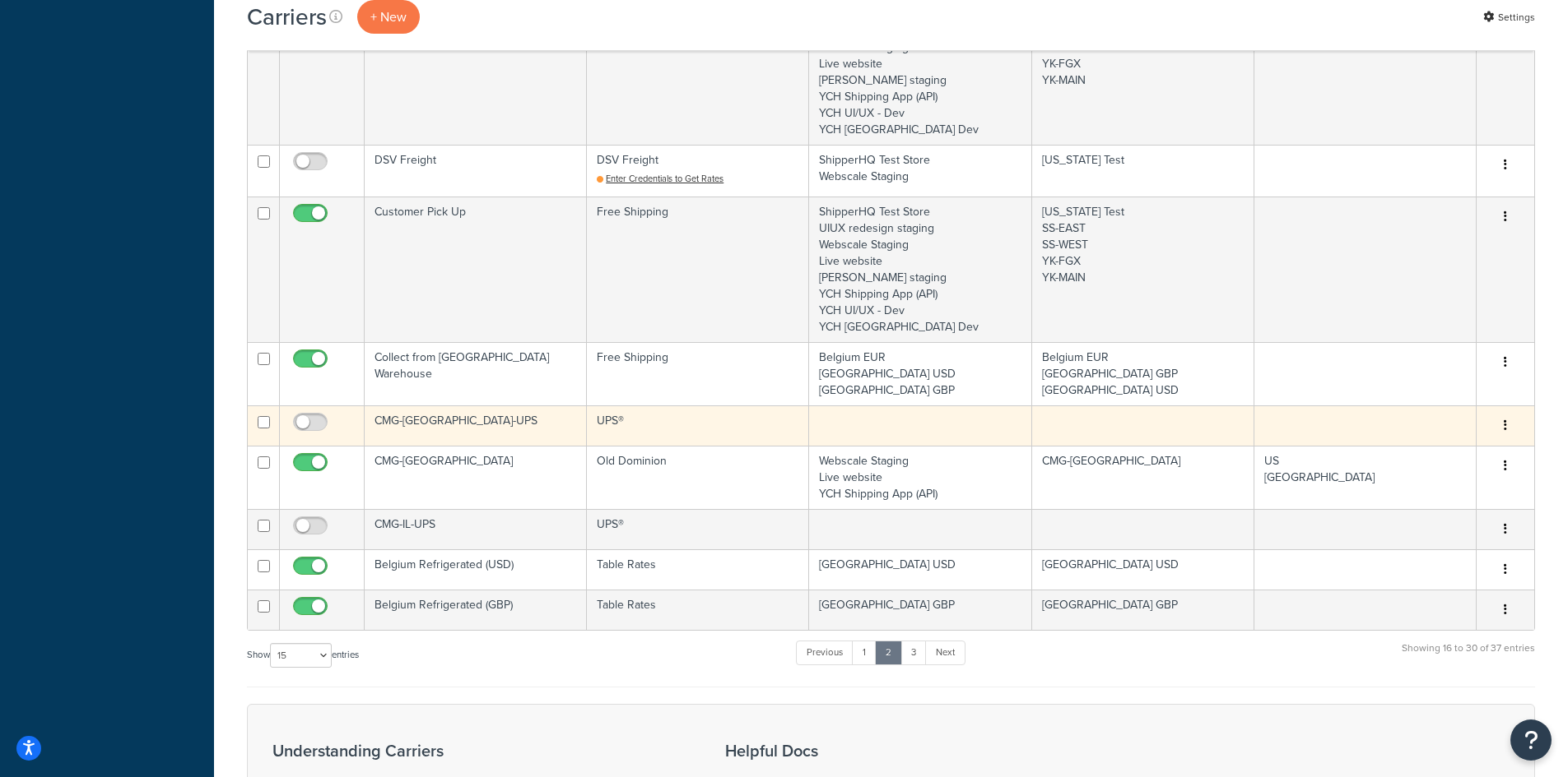
scroll to position [984, 0]
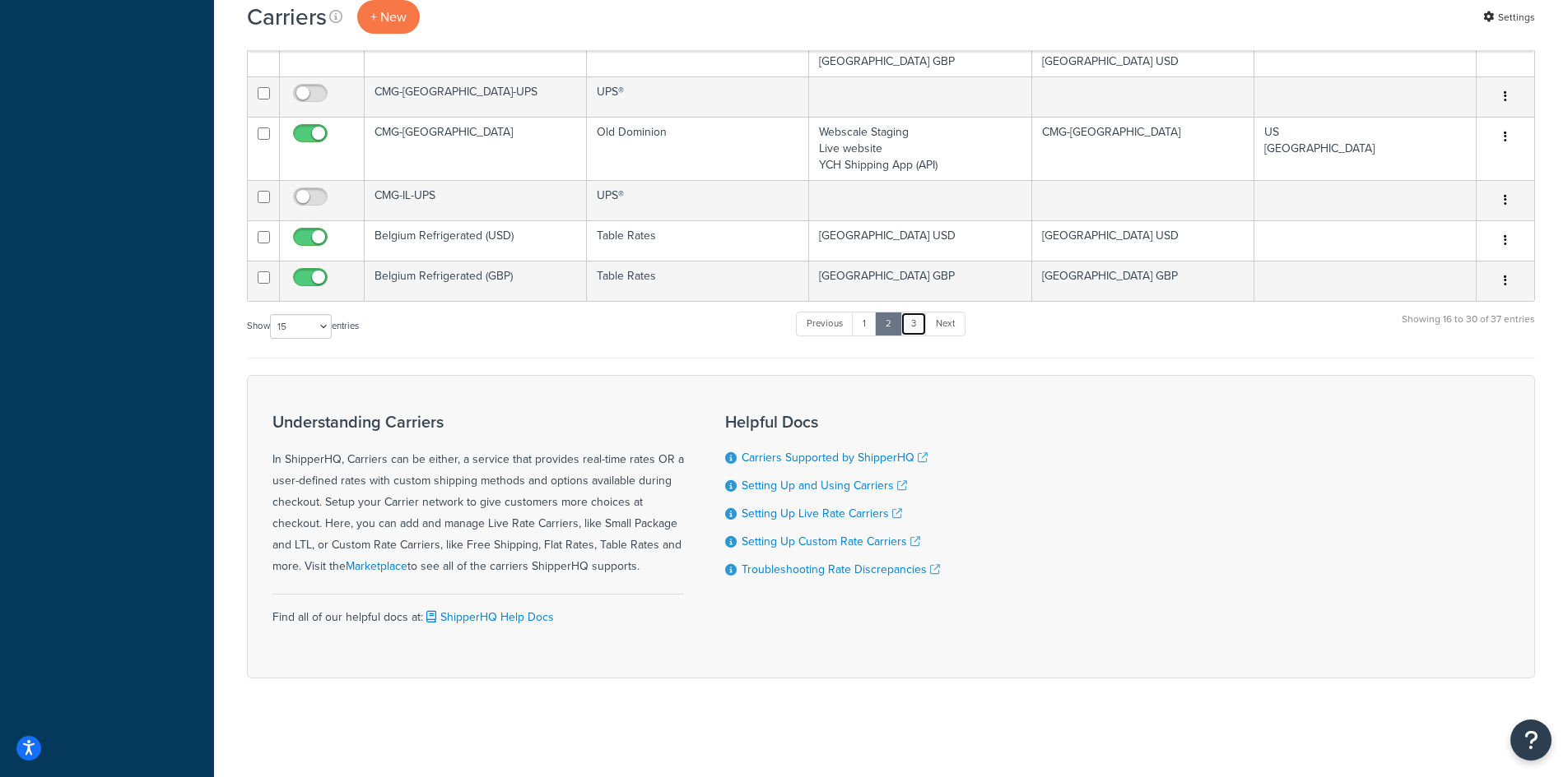
click at [922, 327] on link "3" at bounding box center [914, 324] width 26 height 25
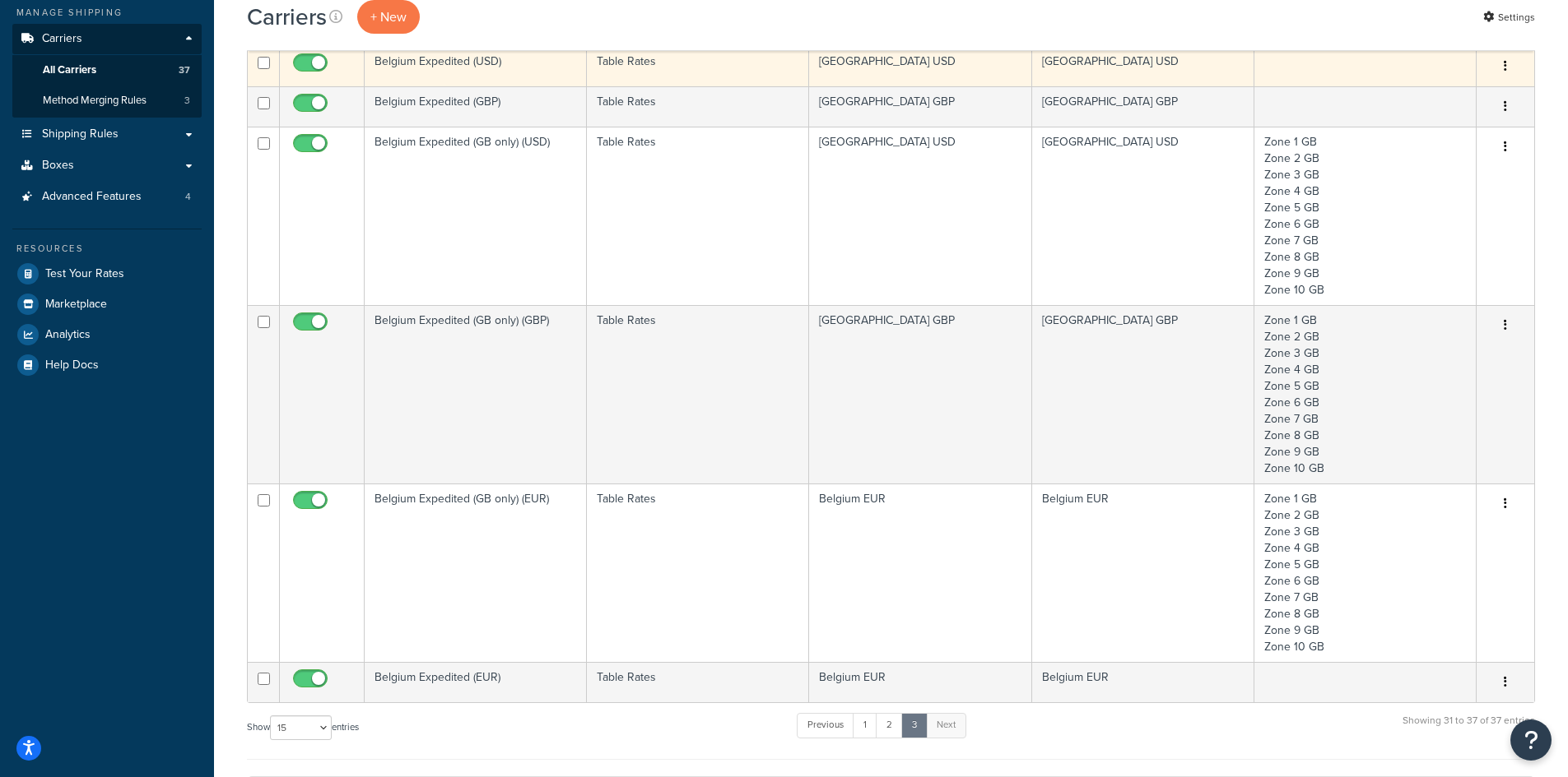
scroll to position [576, 0]
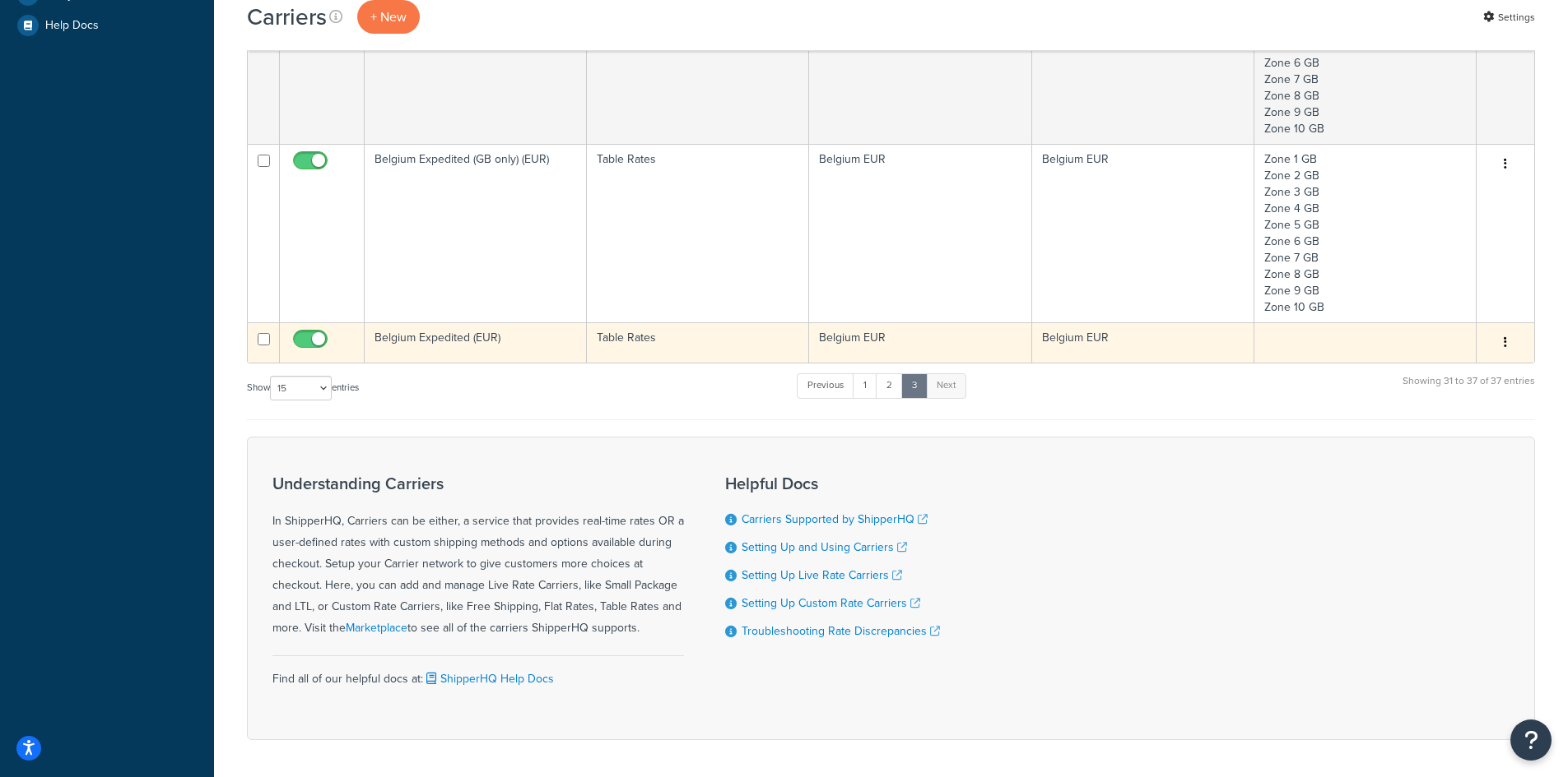
click at [946, 341] on td "Belgium EUR" at bounding box center [920, 342] width 222 height 41
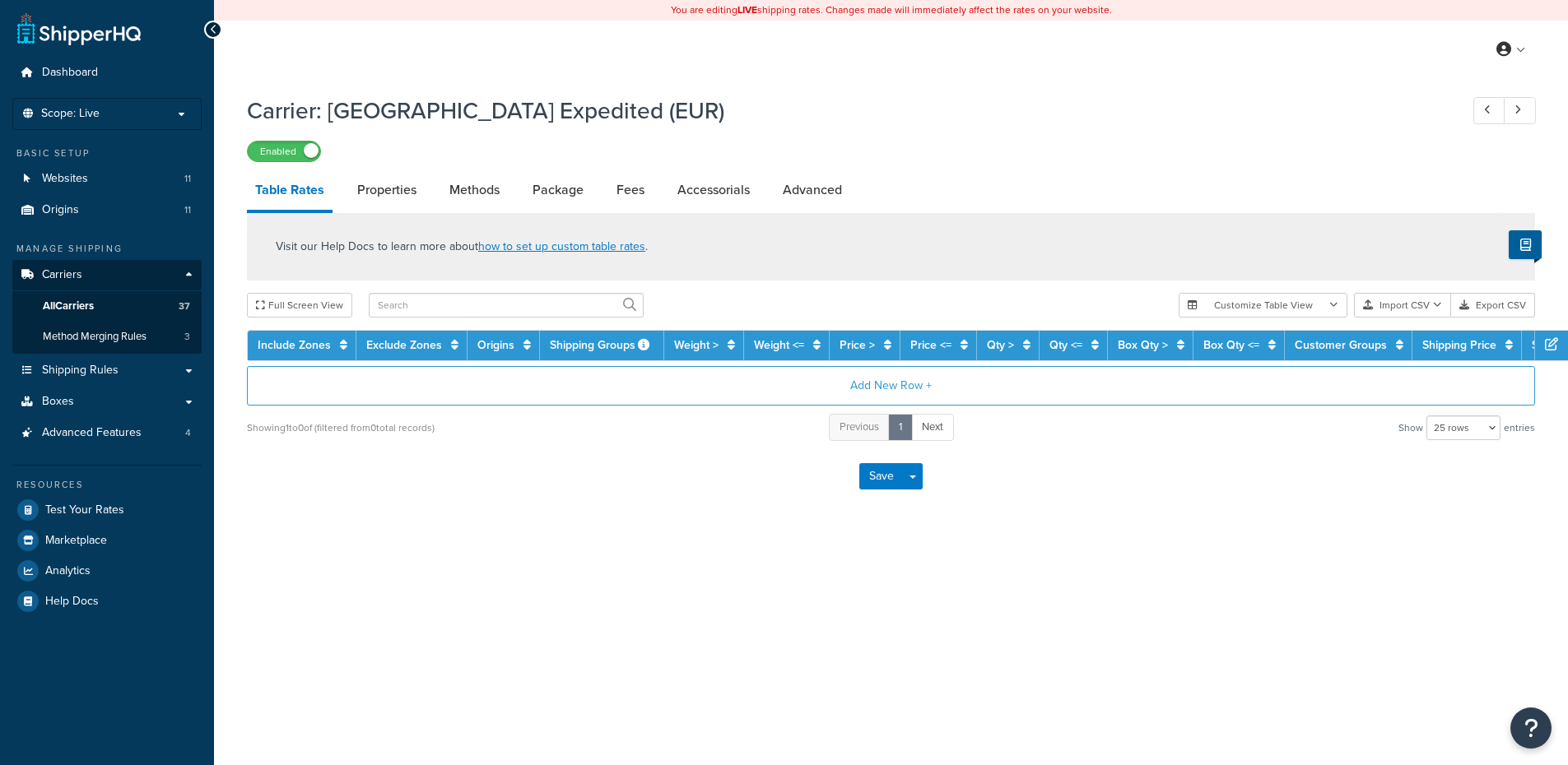
select select "25"
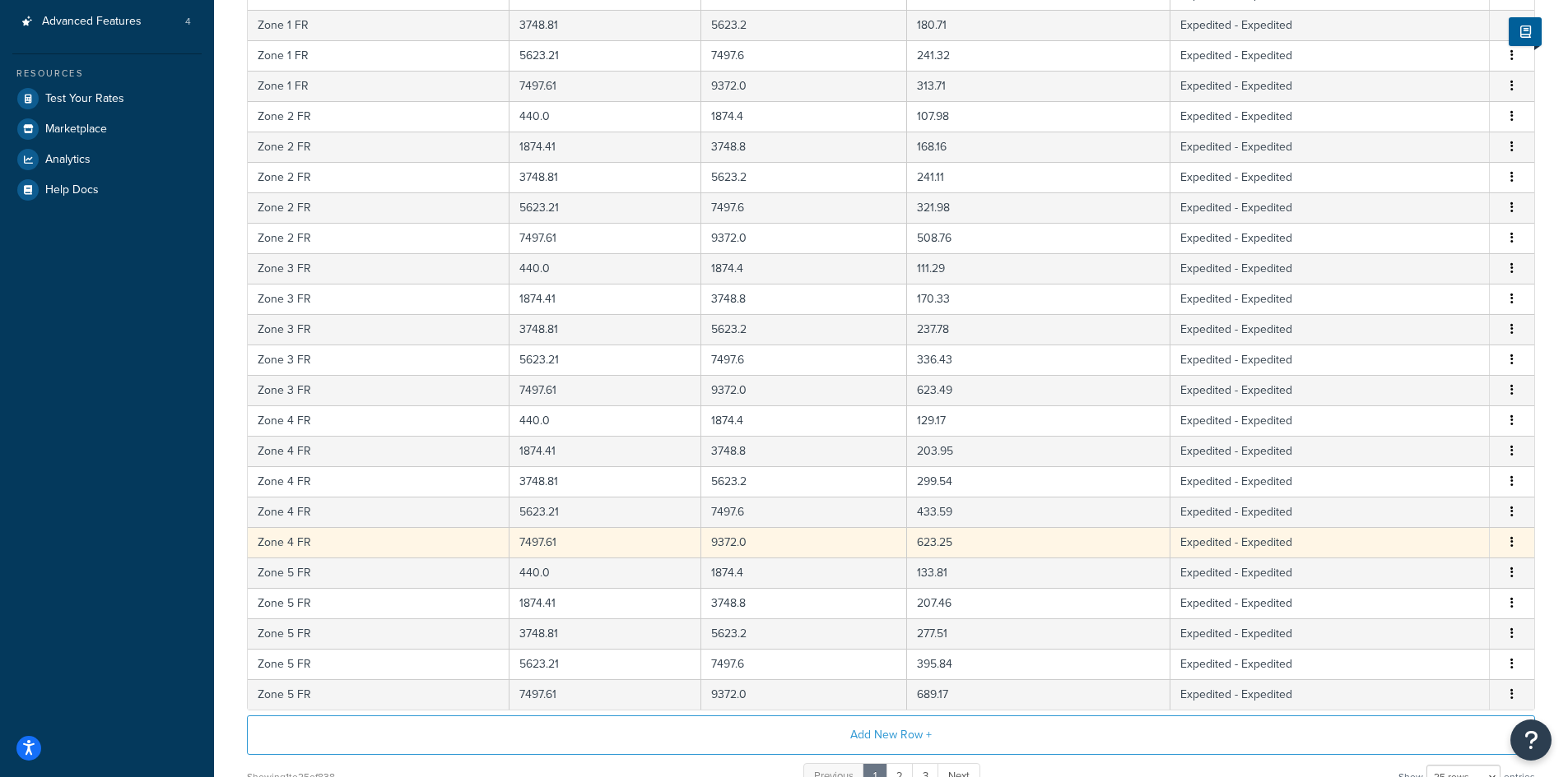
scroll to position [576, 0]
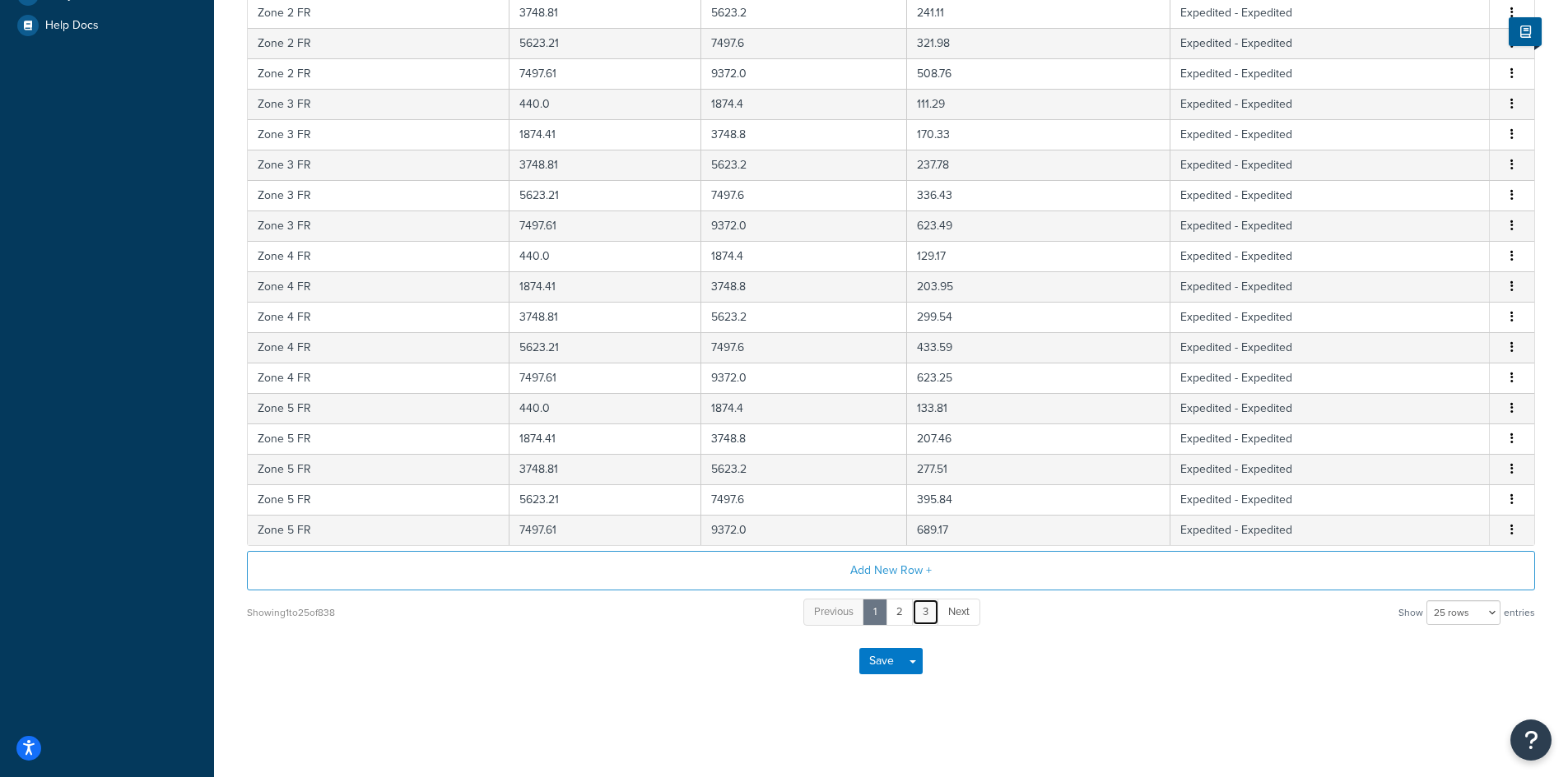
click at [932, 612] on link "3" at bounding box center [925, 612] width 27 height 27
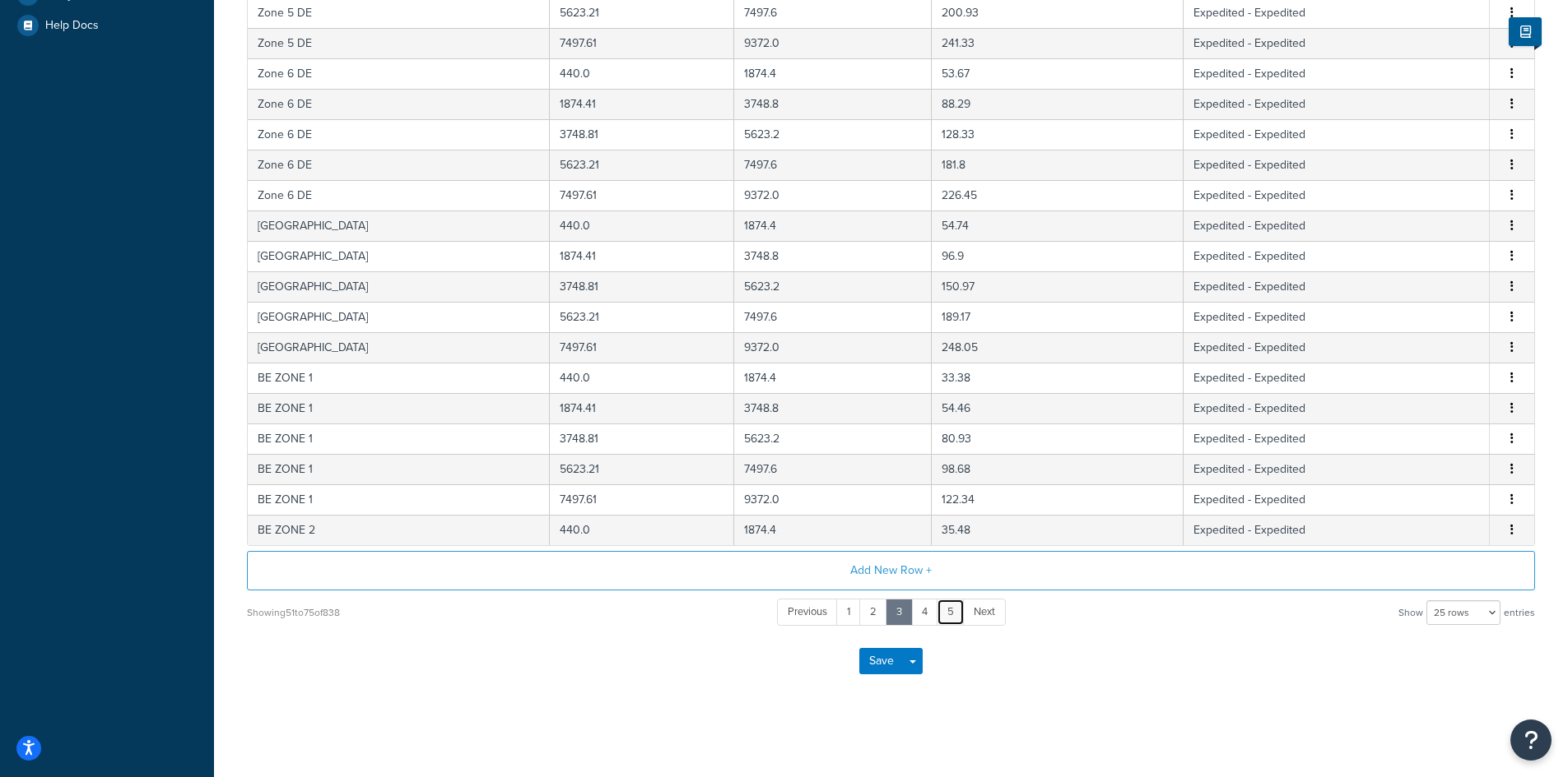
click at [952, 610] on link "5" at bounding box center [950, 612] width 28 height 27
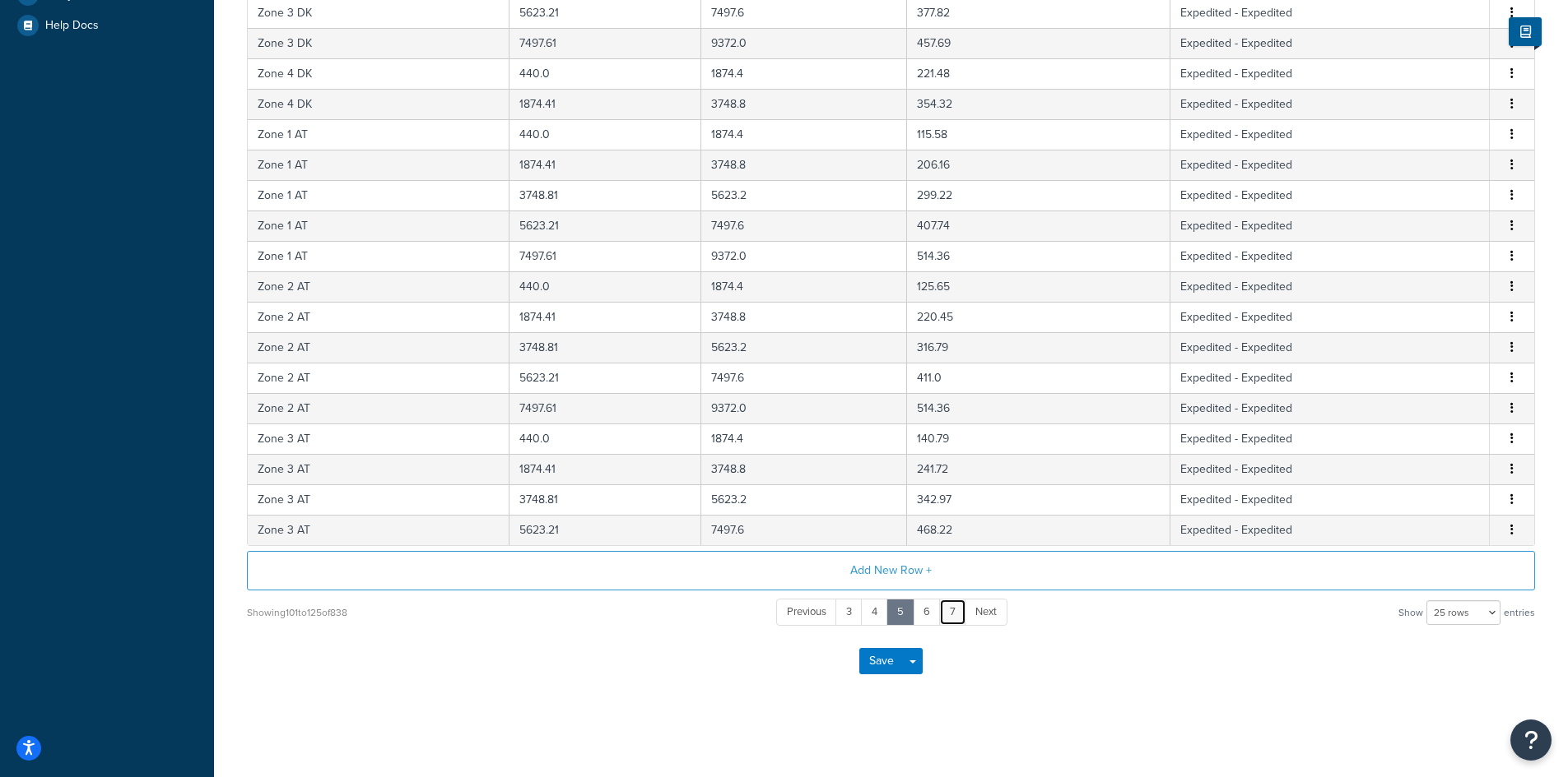
click at [952, 610] on link "7" at bounding box center [952, 612] width 27 height 27
click at [952, 610] on link "9" at bounding box center [953, 612] width 28 height 27
click at [952, 610] on link "11" at bounding box center [954, 612] width 28 height 27
click at [952, 610] on link "13" at bounding box center [956, 612] width 31 height 27
click at [952, 610] on link "15" at bounding box center [957, 612] width 31 height 27
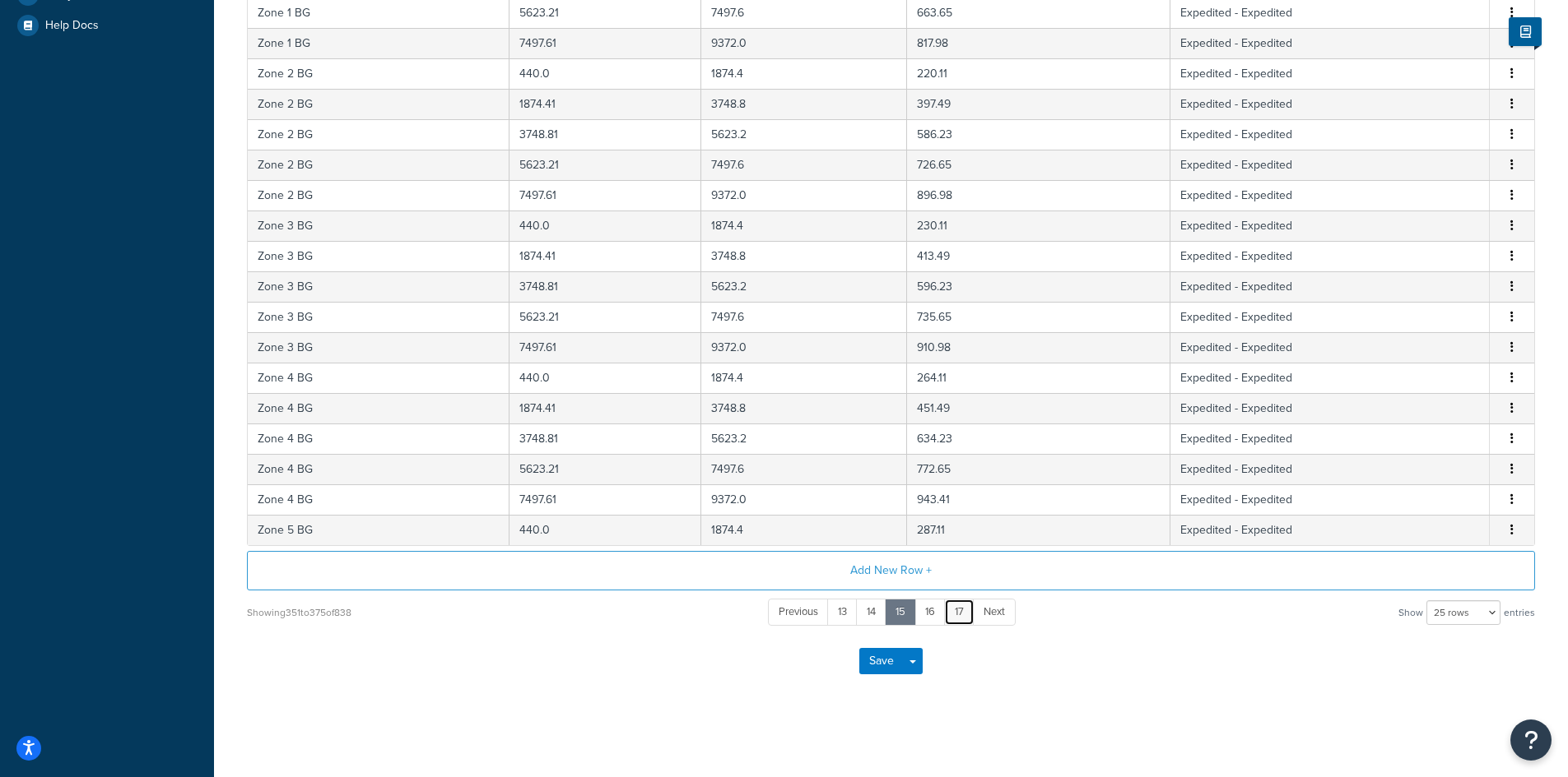
click at [952, 610] on link "17" at bounding box center [958, 612] width 31 height 27
click at [952, 610] on link "19" at bounding box center [959, 612] width 31 height 27
